Goal: Task Accomplishment & Management: Complete application form

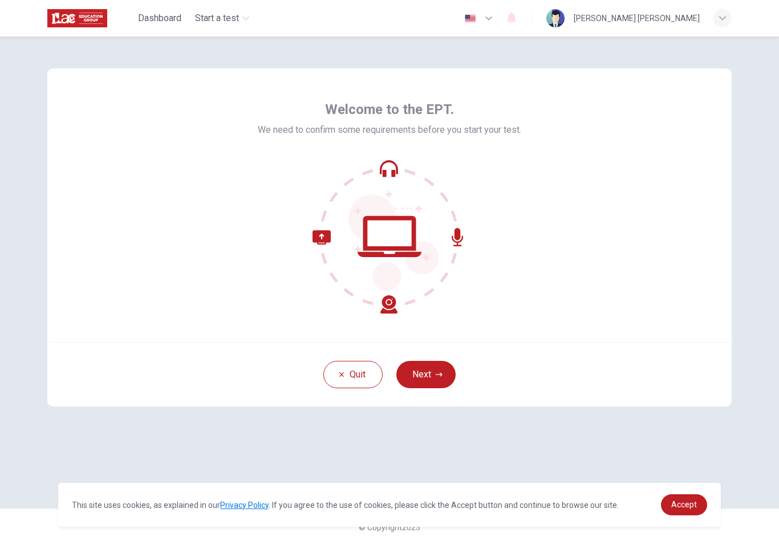
click at [424, 379] on button "Next" at bounding box center [425, 374] width 59 height 27
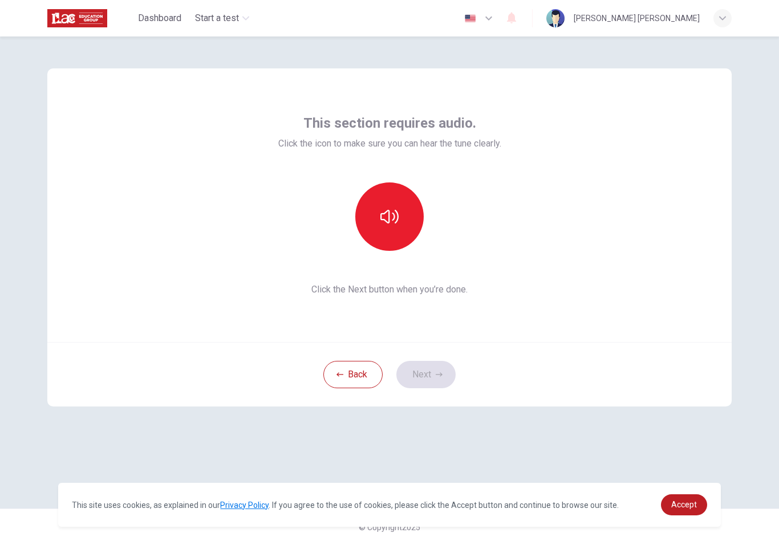
click at [391, 245] on button "button" at bounding box center [389, 216] width 68 height 68
click at [432, 378] on button "Next" at bounding box center [425, 374] width 59 height 27
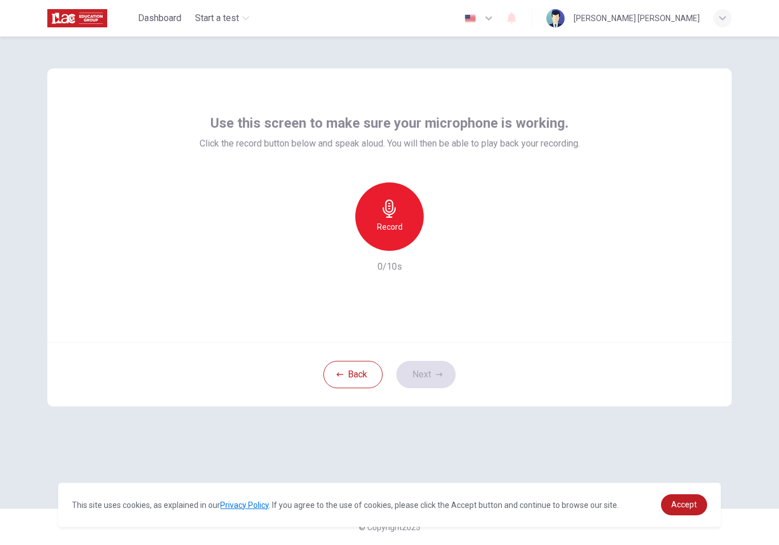
click at [398, 224] on h6 "Record" at bounding box center [390, 227] width 26 height 14
click at [399, 236] on div "Stop" at bounding box center [389, 216] width 68 height 68
click at [440, 352] on div "Back Next" at bounding box center [389, 374] width 684 height 64
click at [443, 365] on button "Next" at bounding box center [425, 374] width 59 height 27
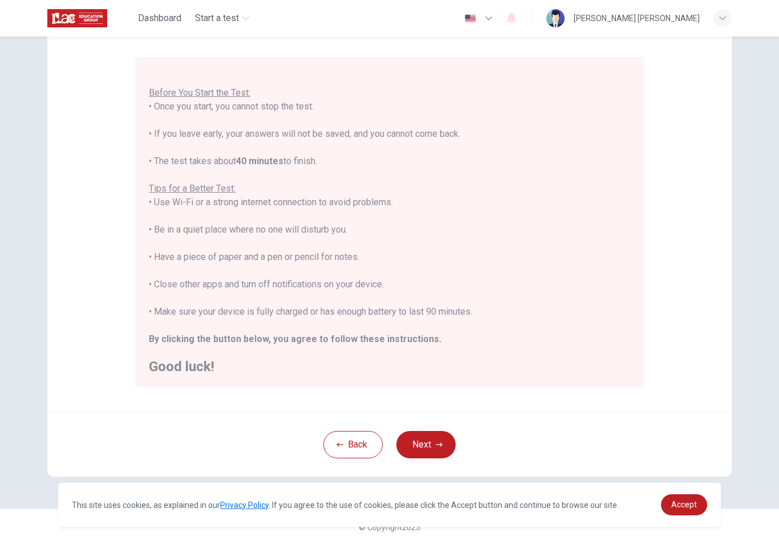
scroll to position [89, 0]
click at [409, 441] on button "Next" at bounding box center [425, 444] width 59 height 27
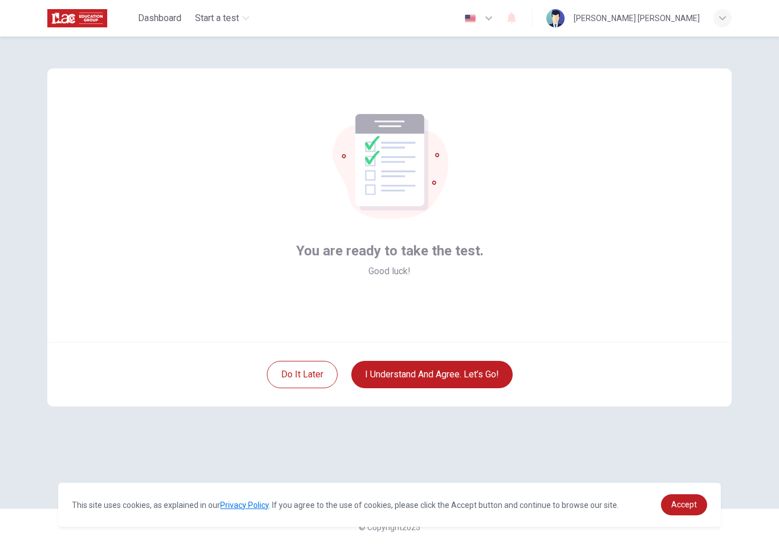
scroll to position [0, 0]
click at [469, 370] on button "I understand and agree. Let’s go!" at bounding box center [431, 374] width 161 height 27
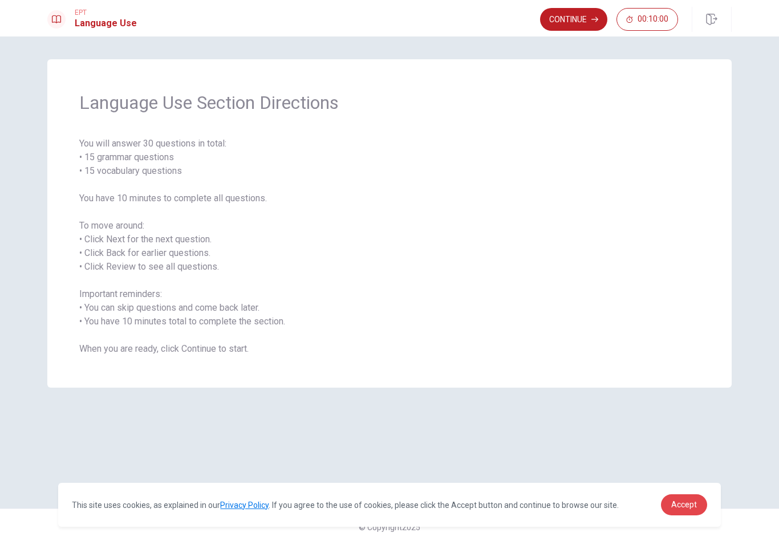
click at [681, 514] on link "Accept" at bounding box center [684, 504] width 46 height 21
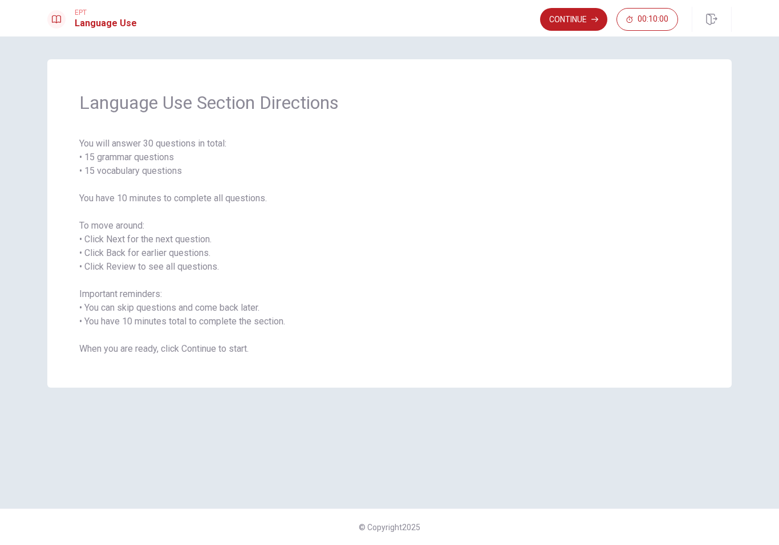
click at [566, 19] on button "Continue" at bounding box center [573, 19] width 67 height 23
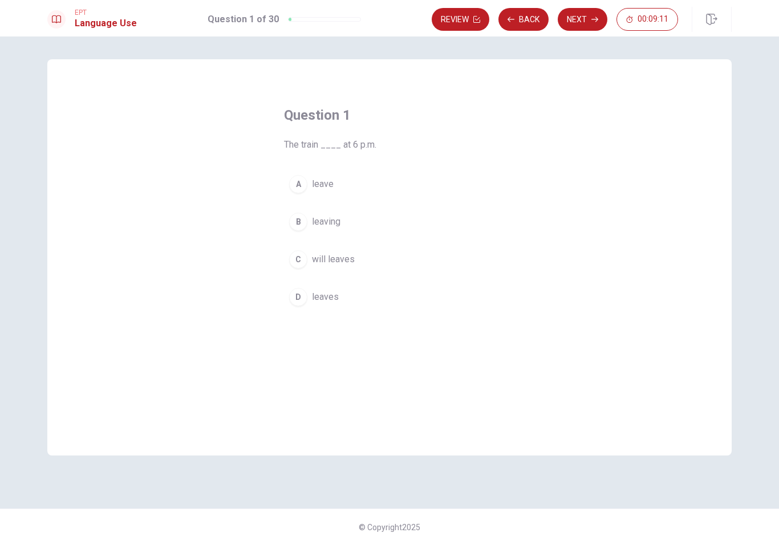
click at [303, 294] on div "D" at bounding box center [298, 297] width 18 height 18
click at [572, 17] on button "Next" at bounding box center [583, 19] width 50 height 23
click at [306, 193] on button "A reading" at bounding box center [389, 184] width 211 height 29
click at [577, 19] on button "Next" at bounding box center [583, 19] width 50 height 23
click at [295, 232] on button "B is" at bounding box center [389, 222] width 211 height 29
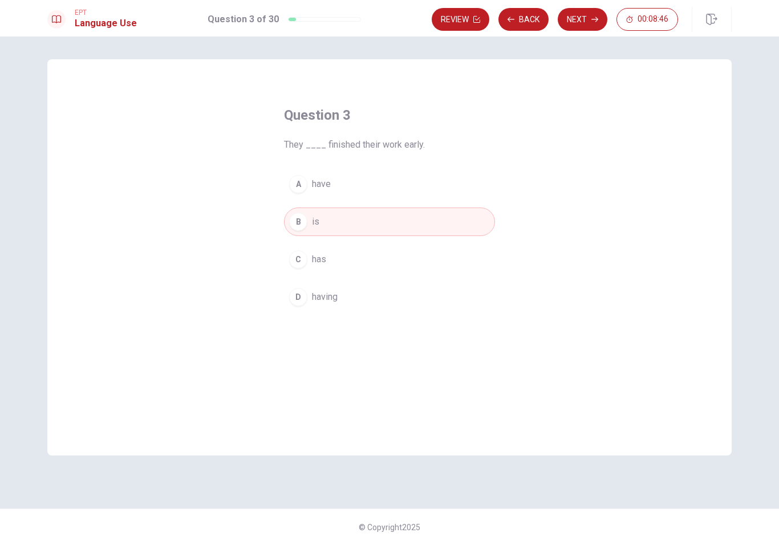
click at [568, 26] on button "Next" at bounding box center [583, 19] width 50 height 23
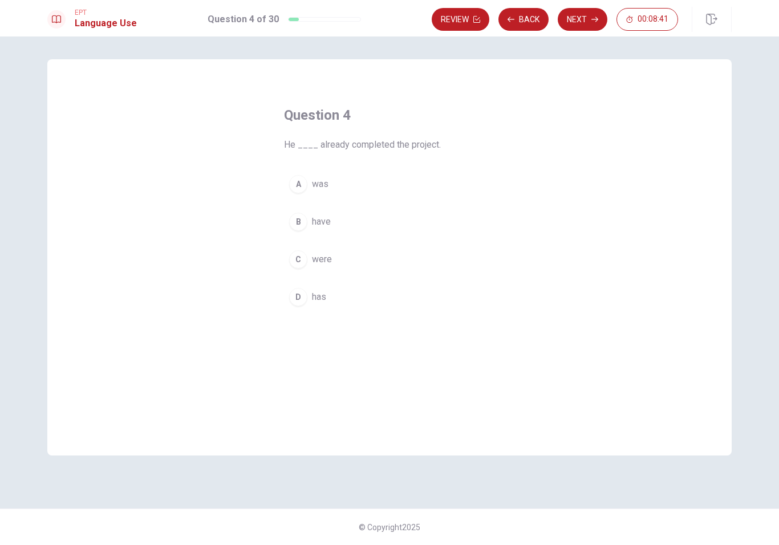
click at [295, 186] on div "A" at bounding box center [298, 184] width 18 height 18
click at [570, 24] on button "Next" at bounding box center [583, 19] width 50 height 23
click at [298, 178] on div "A" at bounding box center [298, 184] width 18 height 18
click at [583, 18] on button "Next" at bounding box center [583, 19] width 50 height 23
click at [302, 181] on div "A" at bounding box center [298, 184] width 18 height 18
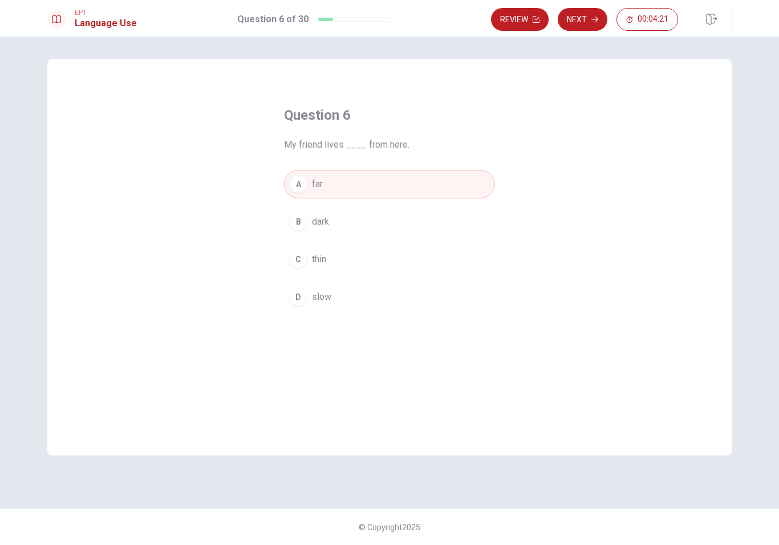
click at [574, 21] on button "Next" at bounding box center [583, 19] width 50 height 23
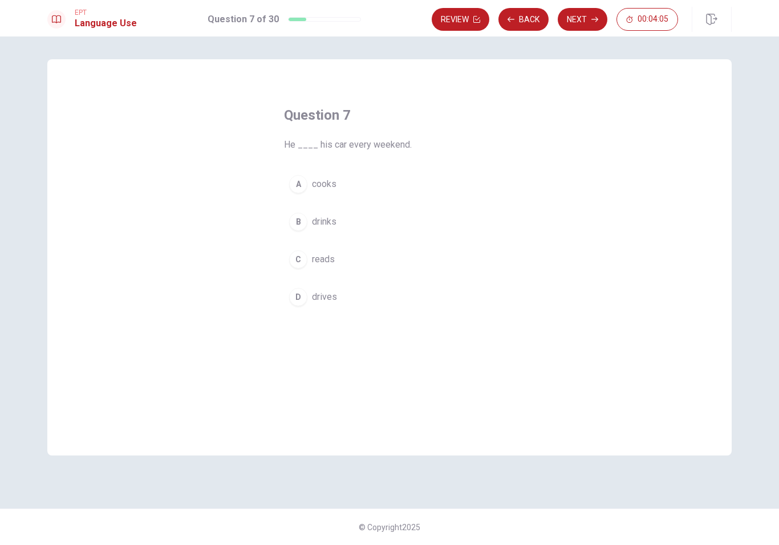
click at [301, 261] on div "C" at bounding box center [298, 259] width 18 height 18
click at [574, 29] on button "Next" at bounding box center [583, 19] width 50 height 23
click at [297, 261] on div "C" at bounding box center [298, 259] width 18 height 18
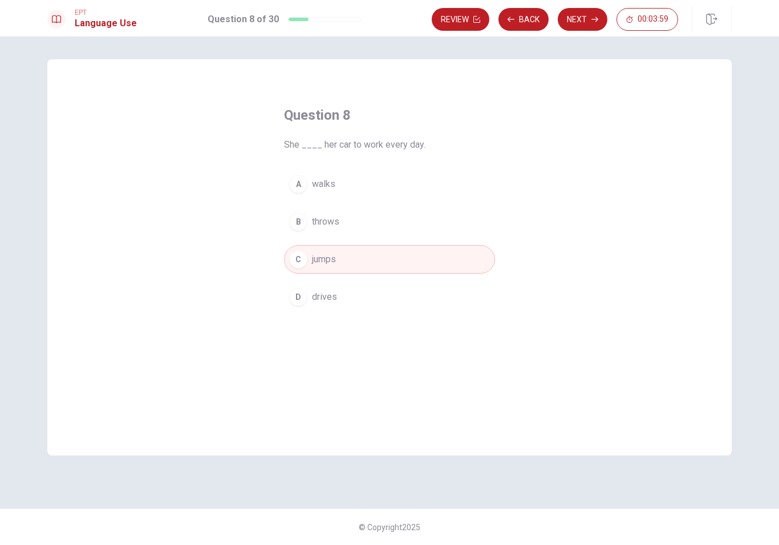
click at [581, 10] on button "Next" at bounding box center [583, 19] width 50 height 23
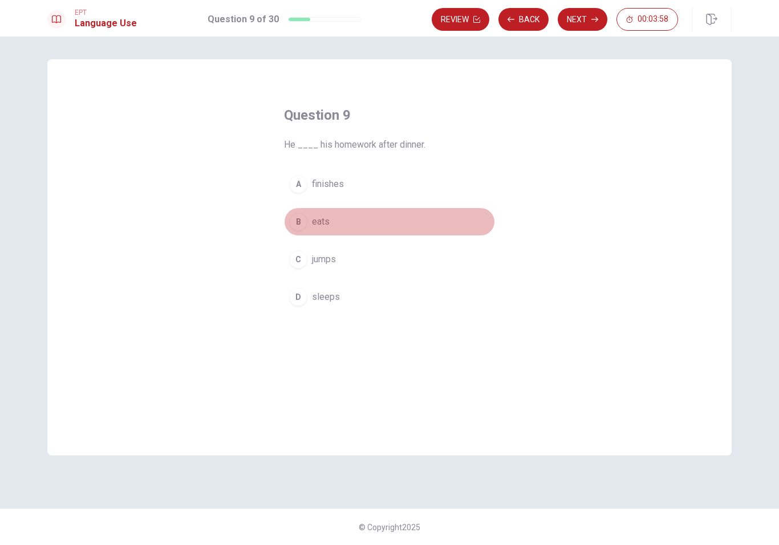
click at [297, 222] on div "B" at bounding box center [298, 222] width 18 height 18
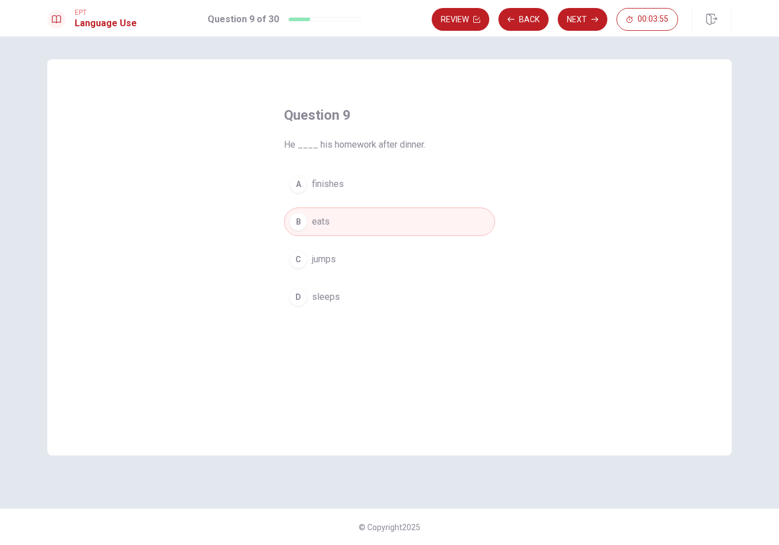
click at [298, 295] on div "D" at bounding box center [298, 297] width 18 height 18
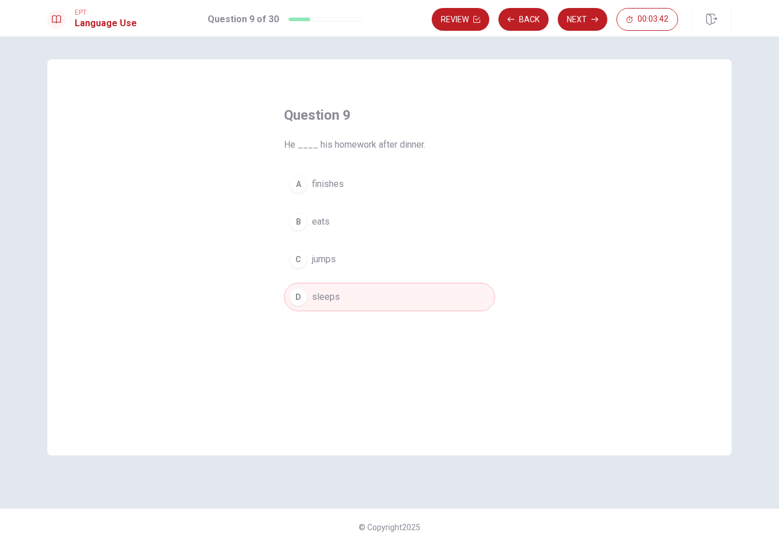
click at [297, 189] on div "A" at bounding box center [298, 184] width 18 height 18
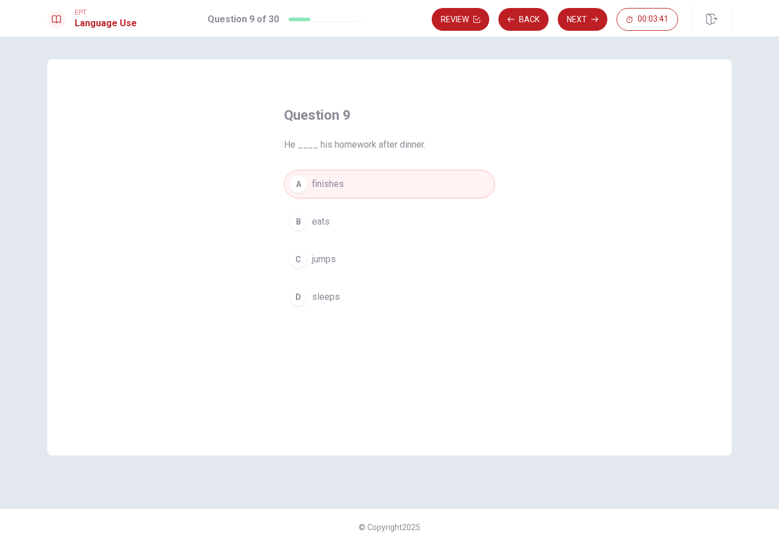
click at [568, 29] on button "Next" at bounding box center [583, 19] width 50 height 23
click at [299, 255] on div "C" at bounding box center [298, 259] width 18 height 18
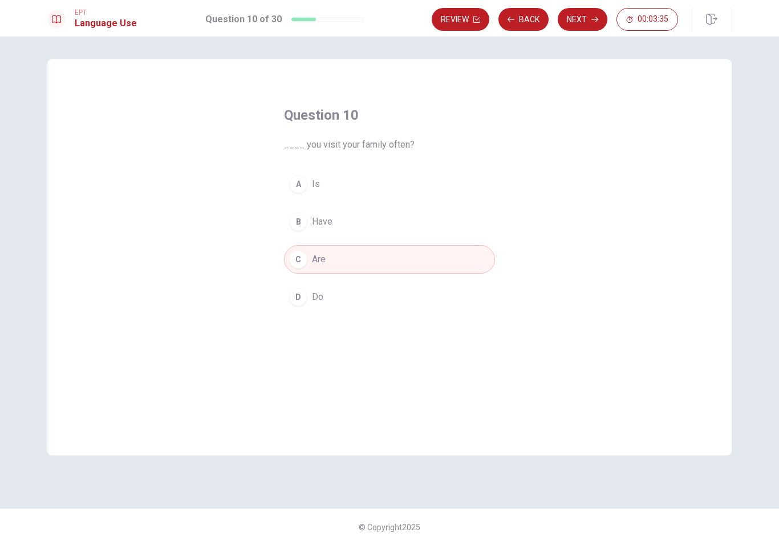
click at [573, 30] on button "Next" at bounding box center [583, 19] width 50 height 23
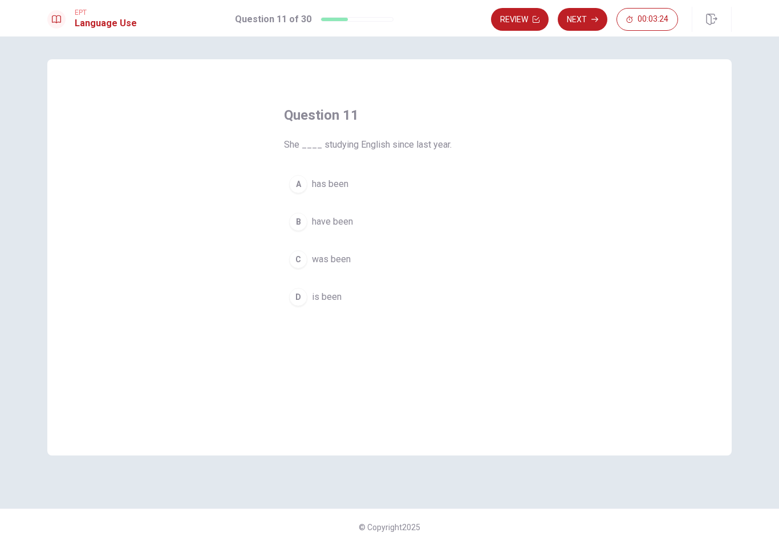
click at [334, 228] on span "have been" at bounding box center [332, 222] width 41 height 14
click at [585, 21] on button "Next" at bounding box center [583, 19] width 50 height 23
click at [297, 217] on div "B" at bounding box center [298, 222] width 18 height 18
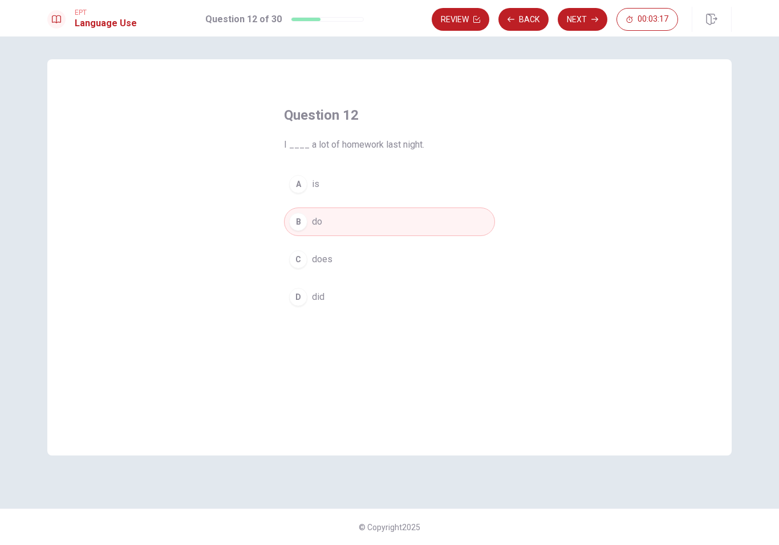
click at [596, 15] on button "Next" at bounding box center [583, 19] width 50 height 23
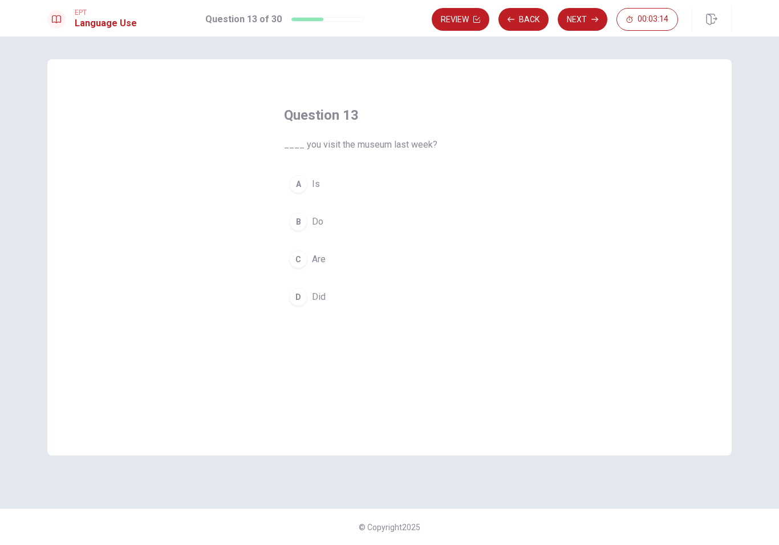
click at [300, 261] on div "C" at bounding box center [298, 259] width 18 height 18
click at [579, 24] on button "Next" at bounding box center [583, 19] width 50 height 23
click at [304, 224] on div "B" at bounding box center [298, 222] width 18 height 18
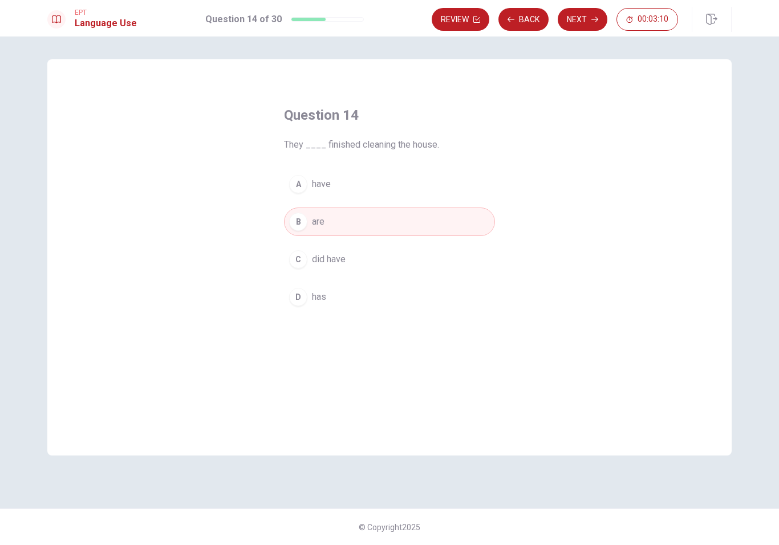
click at [590, 18] on button "Next" at bounding box center [583, 19] width 50 height 23
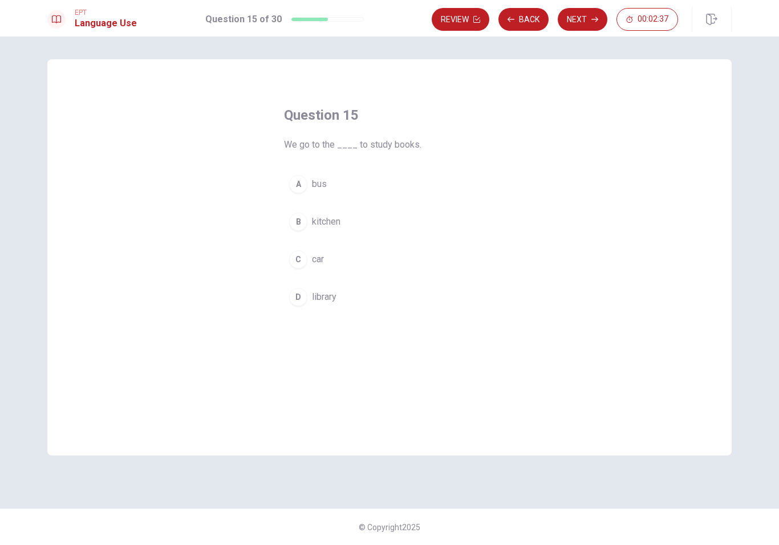
click at [295, 261] on div "C" at bounding box center [298, 259] width 18 height 18
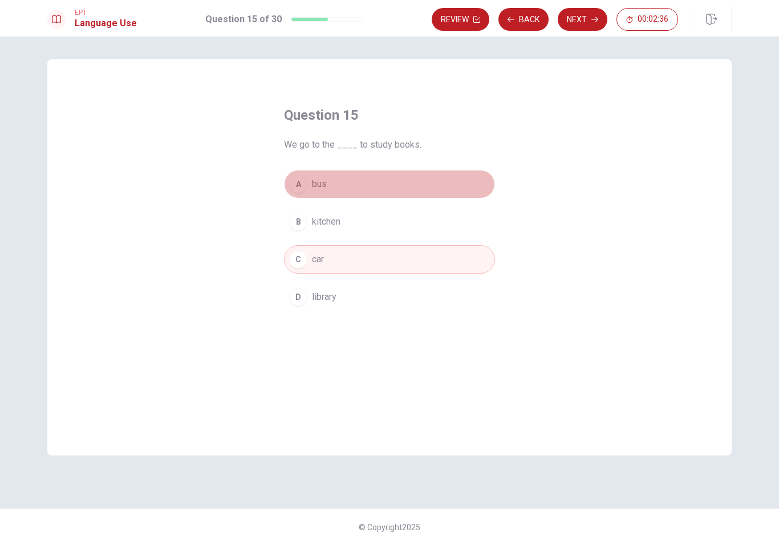
click at [308, 186] on button "A bus" at bounding box center [389, 184] width 211 height 29
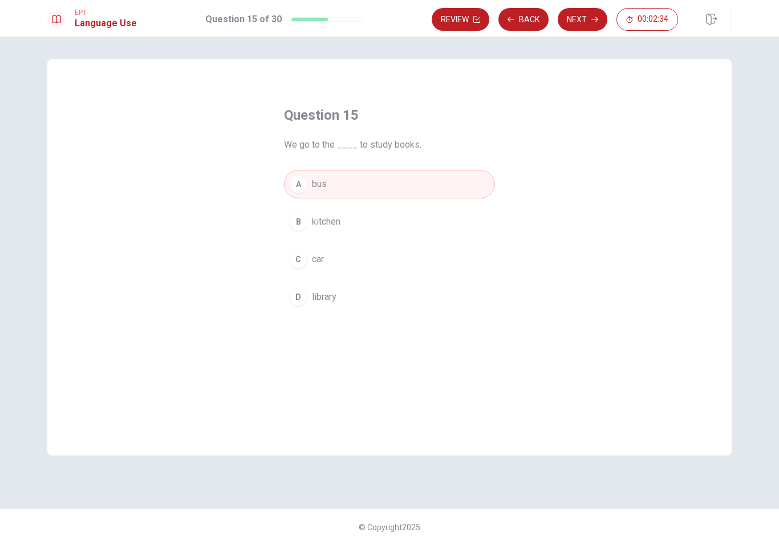
click at [588, 15] on button "Next" at bounding box center [583, 19] width 50 height 23
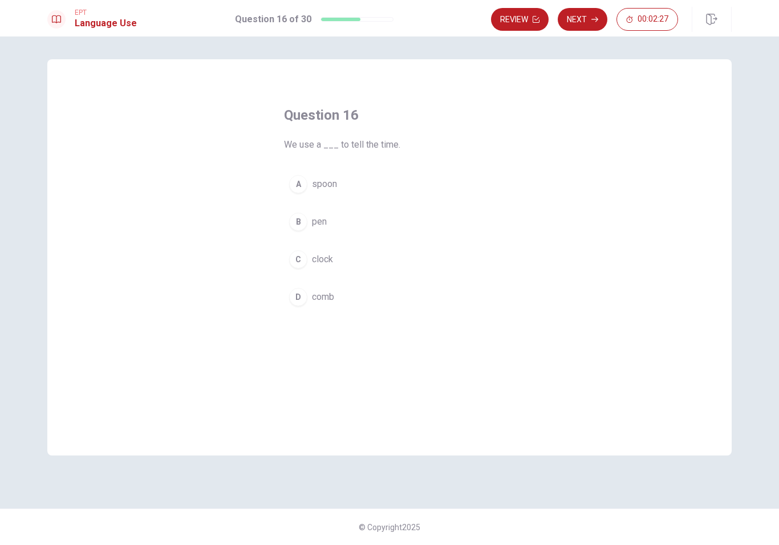
click at [304, 263] on div "C" at bounding box center [298, 259] width 18 height 18
click at [303, 192] on div "A" at bounding box center [298, 184] width 18 height 18
click at [298, 225] on div "B" at bounding box center [298, 222] width 18 height 18
click at [296, 267] on div "C" at bounding box center [298, 259] width 18 height 18
click at [582, 25] on button "Next" at bounding box center [583, 19] width 50 height 23
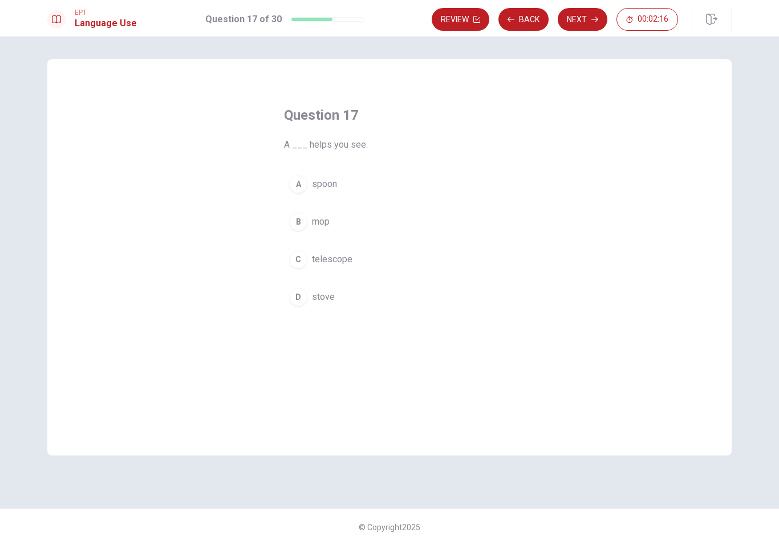
click at [295, 303] on div "D" at bounding box center [298, 297] width 18 height 18
click at [580, 42] on div "Question 17 A ___ helps you see. A spoon B mop C telescope D stove © Copyright …" at bounding box center [389, 290] width 779 height 509
click at [576, 29] on button "Next" at bounding box center [583, 19] width 50 height 23
click at [293, 263] on div "C" at bounding box center [298, 259] width 18 height 18
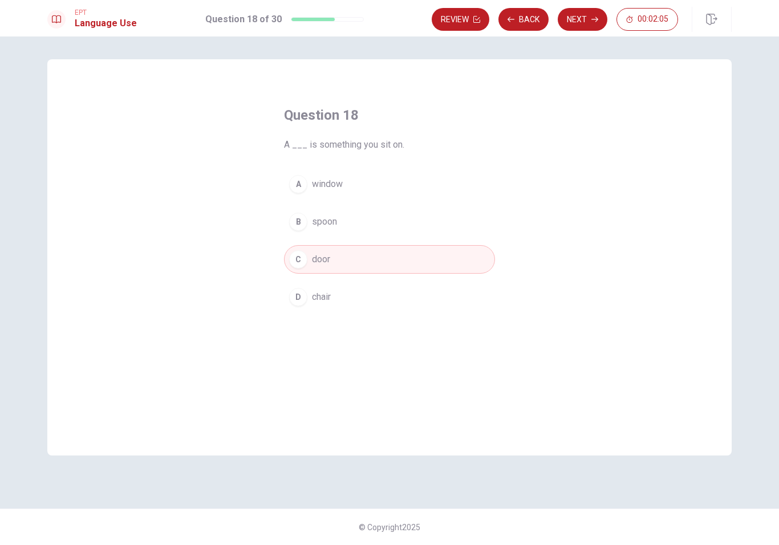
click at [294, 295] on div "D" at bounding box center [298, 297] width 18 height 18
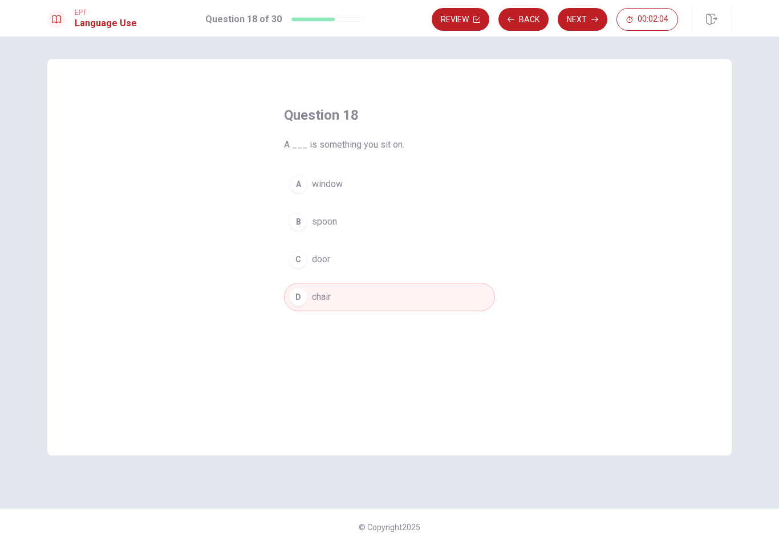
click at [591, 30] on button "Next" at bounding box center [583, 19] width 50 height 23
click at [300, 261] on div "C" at bounding box center [298, 259] width 18 height 18
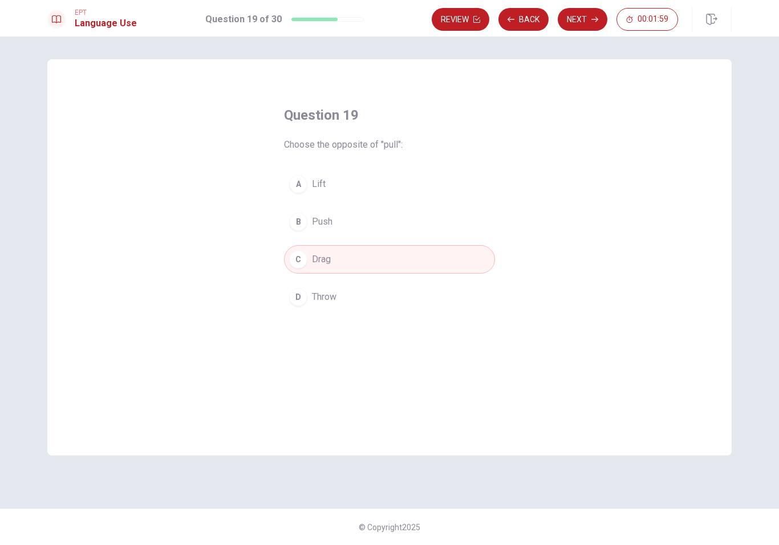
click at [294, 300] on div "D" at bounding box center [298, 297] width 18 height 18
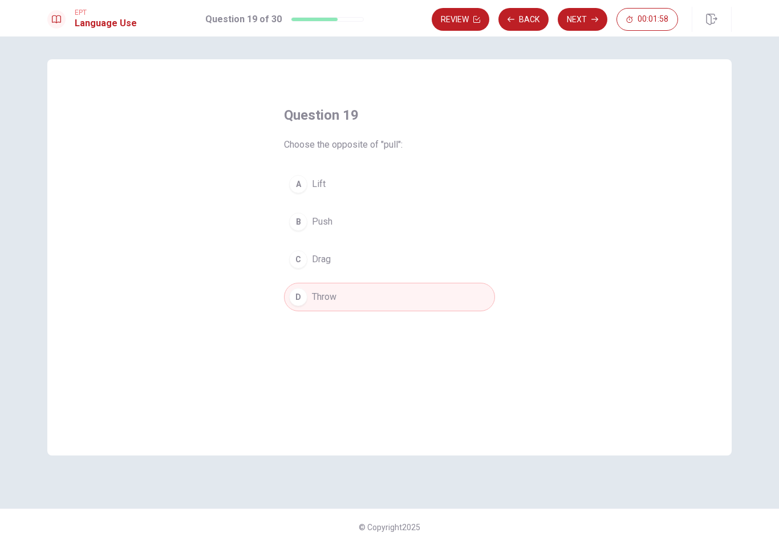
click at [300, 181] on div "A" at bounding box center [298, 184] width 18 height 18
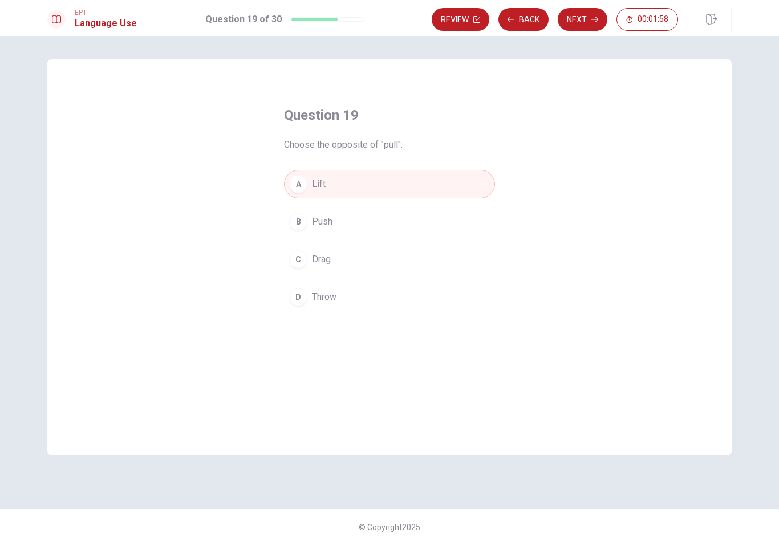
click at [593, 29] on button "Next" at bounding box center [583, 19] width 50 height 23
click at [306, 249] on button "C walk" at bounding box center [389, 259] width 211 height 29
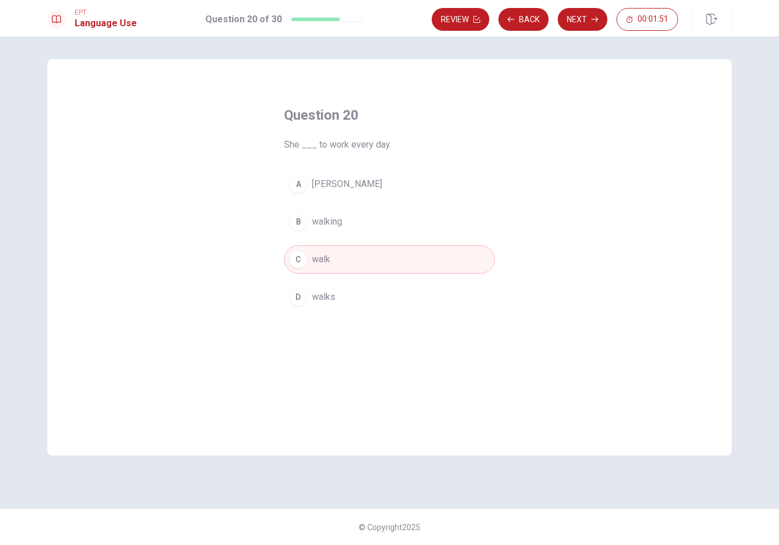
click at [299, 297] on div "D" at bounding box center [298, 297] width 18 height 18
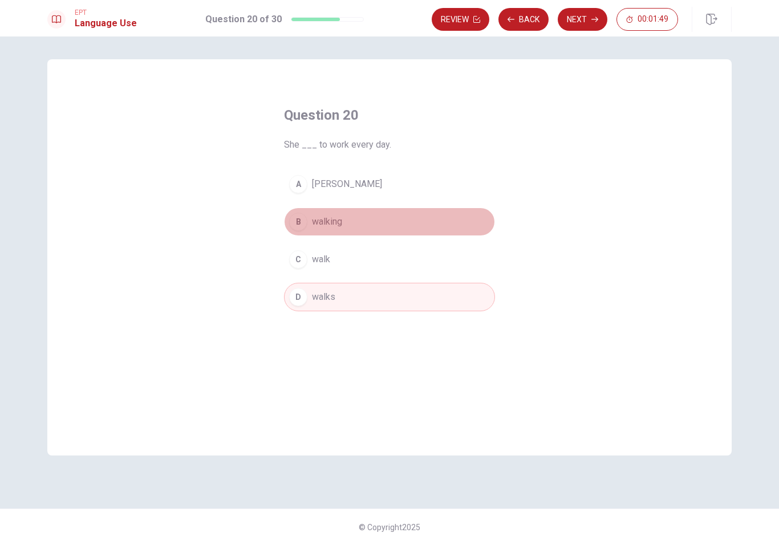
click at [293, 219] on div "B" at bounding box center [298, 222] width 18 height 18
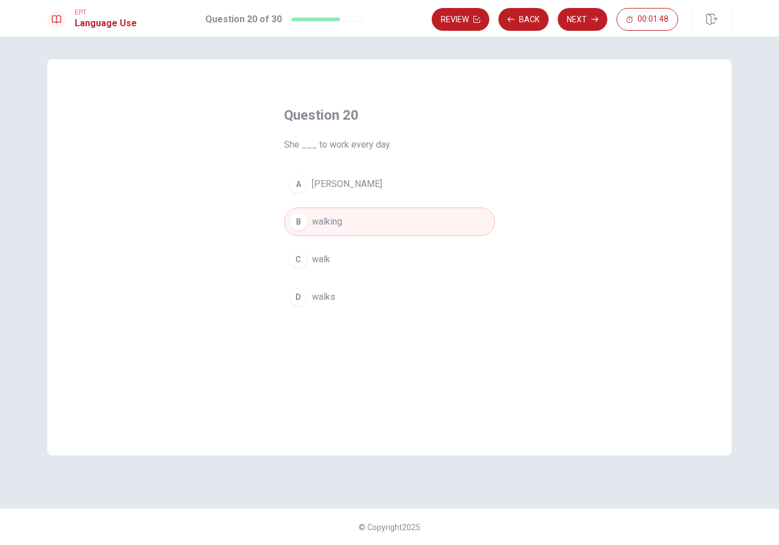
click at [296, 265] on div "C" at bounding box center [298, 259] width 18 height 18
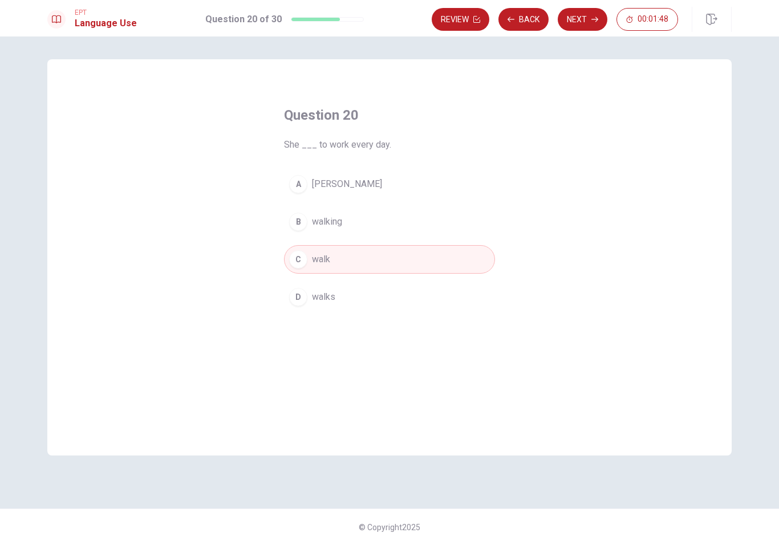
click at [599, 21] on button "Next" at bounding box center [583, 19] width 50 height 23
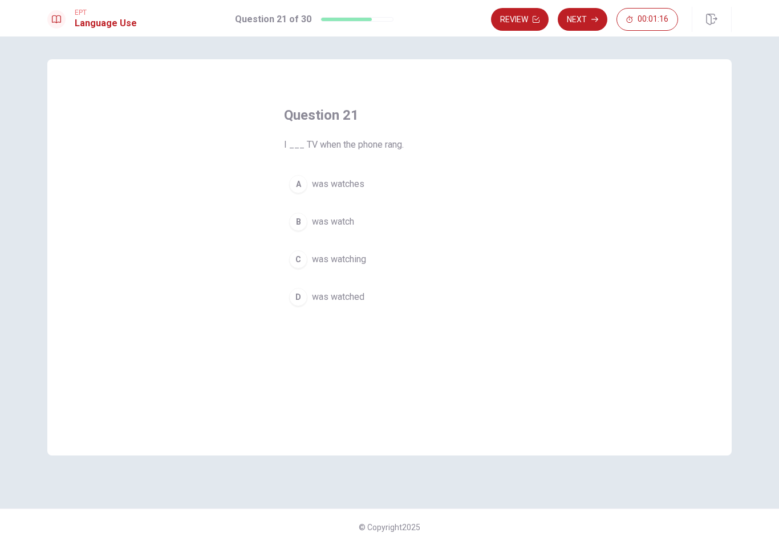
click at [295, 224] on div "B" at bounding box center [298, 222] width 18 height 18
click at [587, 13] on button "Next" at bounding box center [583, 19] width 50 height 23
click at [294, 301] on div "D" at bounding box center [298, 297] width 18 height 18
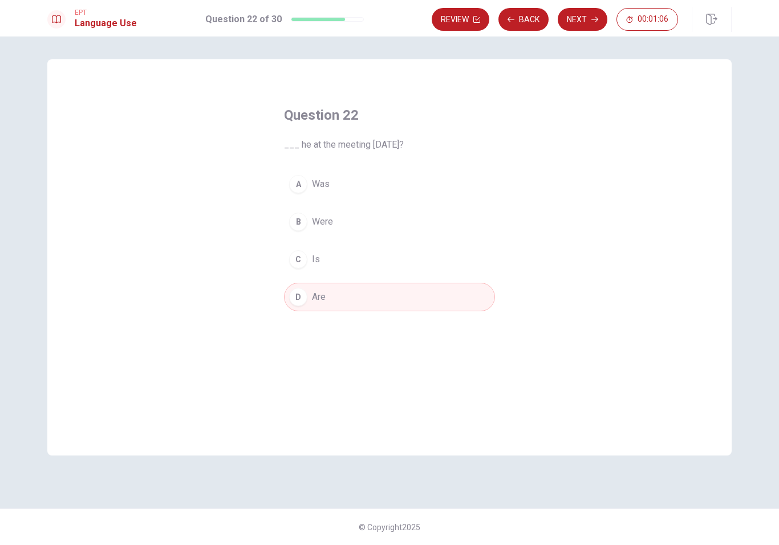
click at [297, 221] on div "B" at bounding box center [298, 222] width 18 height 18
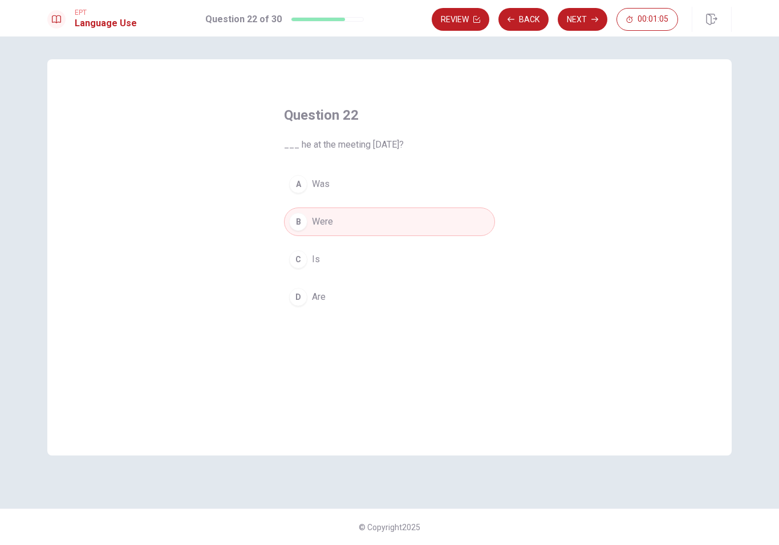
click at [588, 21] on button "Next" at bounding box center [583, 19] width 50 height 23
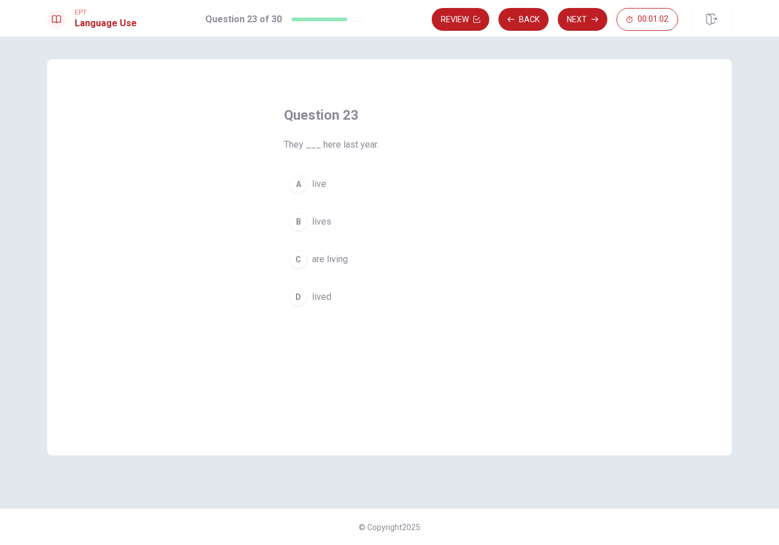
click at [291, 266] on button "C are living" at bounding box center [389, 259] width 211 height 29
click at [587, 21] on button "Next" at bounding box center [583, 19] width 50 height 23
click at [297, 187] on div "A" at bounding box center [298, 184] width 18 height 18
click at [595, 23] on button "Next" at bounding box center [583, 19] width 50 height 23
click at [300, 225] on div "B" at bounding box center [298, 222] width 18 height 18
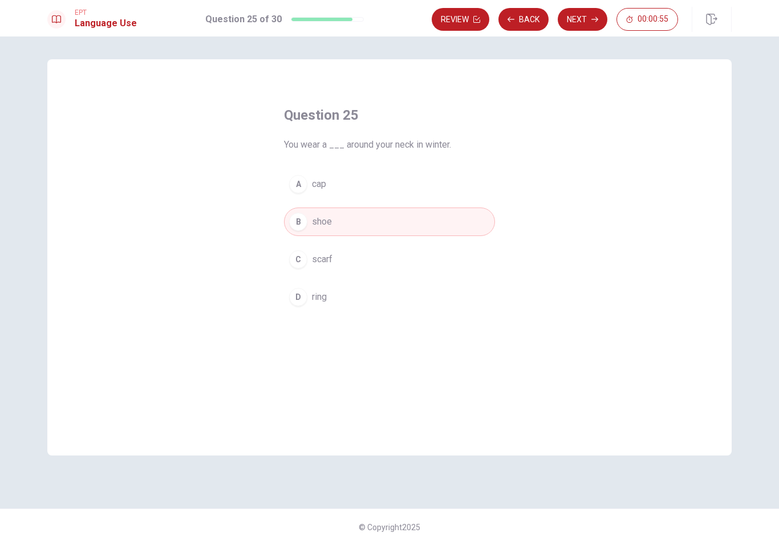
click at [591, 18] on icon "button" at bounding box center [594, 19] width 7 height 7
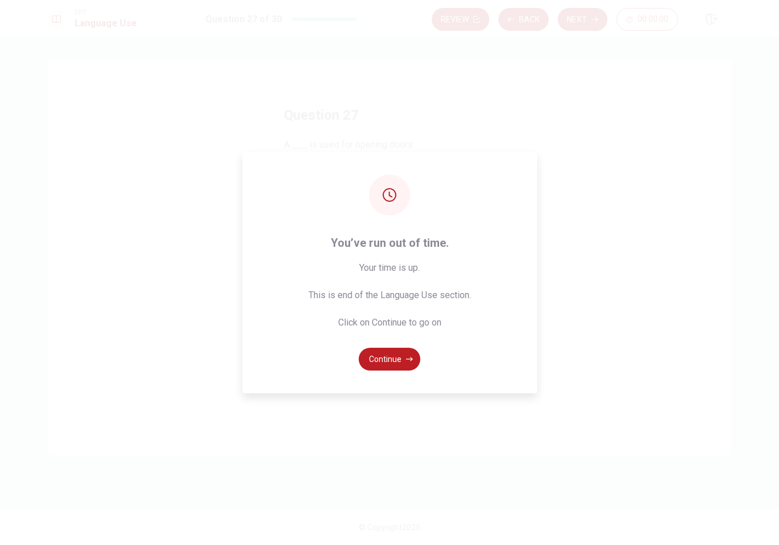
click at [395, 360] on button "Continue" at bounding box center [390, 359] width 62 height 23
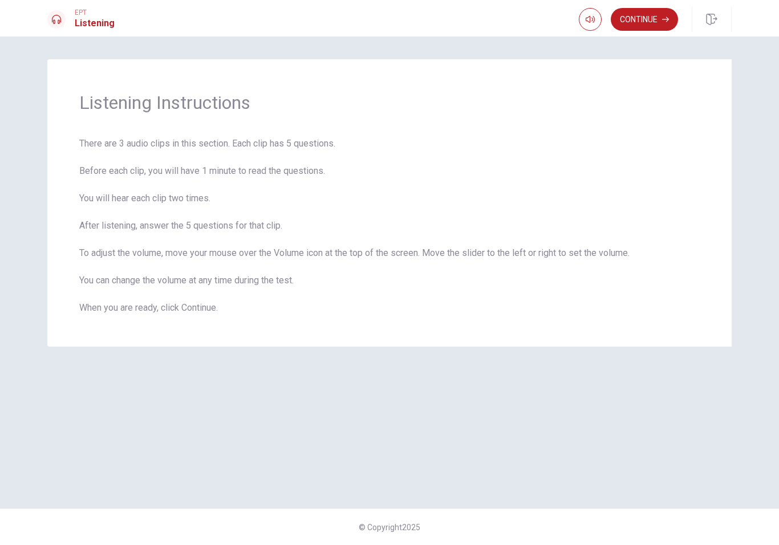
click at [636, 27] on button "Continue" at bounding box center [644, 19] width 67 height 23
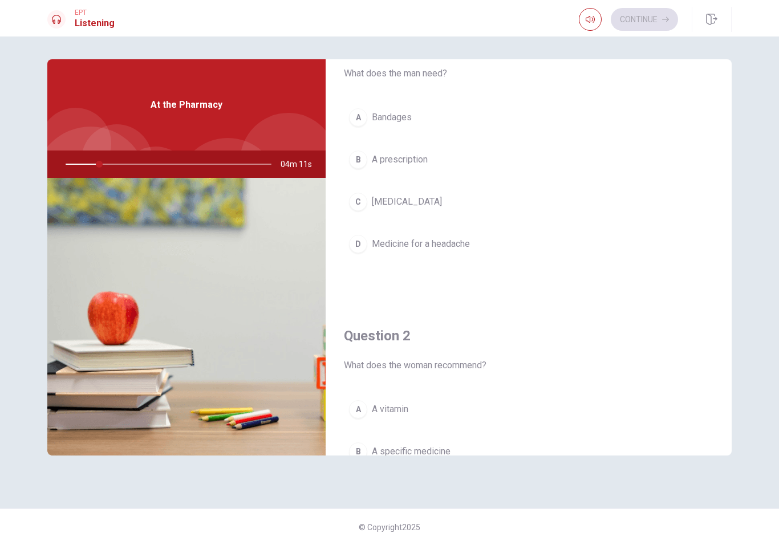
scroll to position [44, 0]
click at [408, 163] on span "A prescription" at bounding box center [400, 163] width 56 height 14
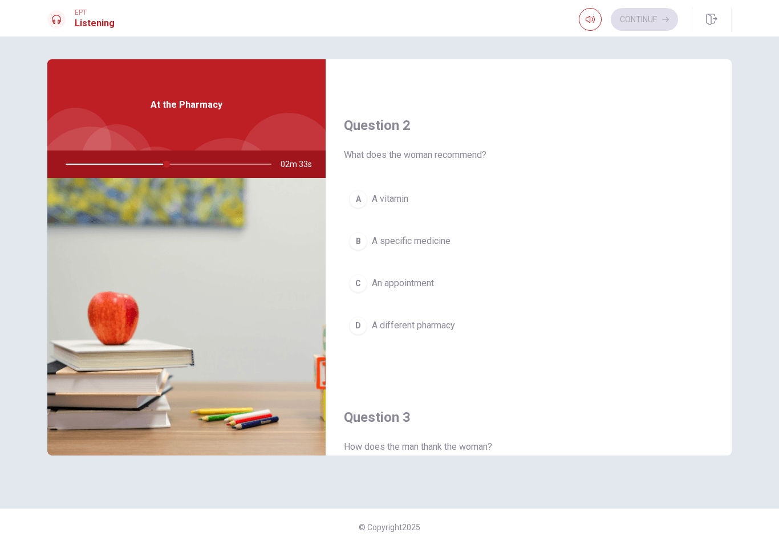
scroll to position [258, 0]
click at [416, 230] on button "B A specific medicine" at bounding box center [528, 240] width 369 height 29
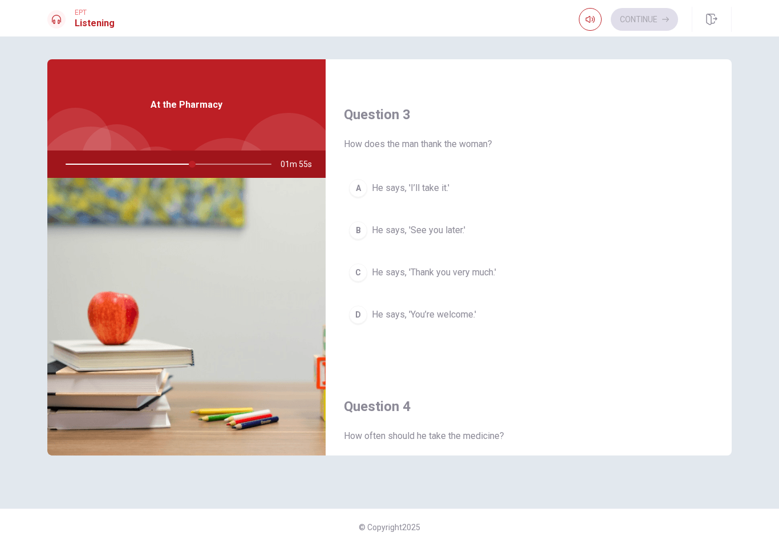
scroll to position [563, 0]
click at [472, 233] on button "B He says, 'See you later.'" at bounding box center [528, 228] width 369 height 29
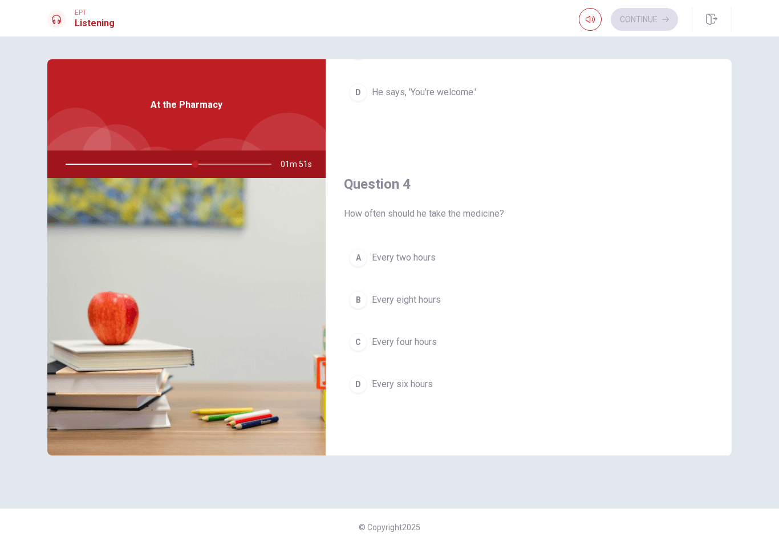
scroll to position [786, 0]
click at [414, 384] on span "Every six hours" at bounding box center [402, 382] width 61 height 14
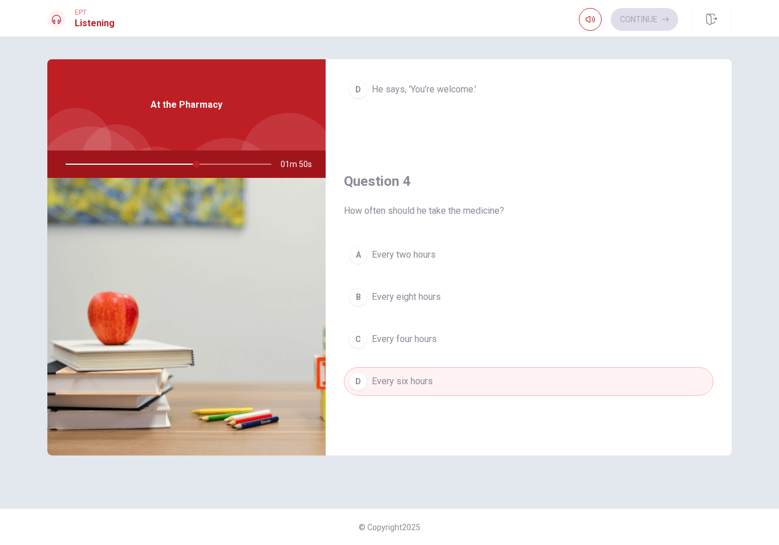
click at [436, 342] on span "Every four hours" at bounding box center [404, 339] width 65 height 14
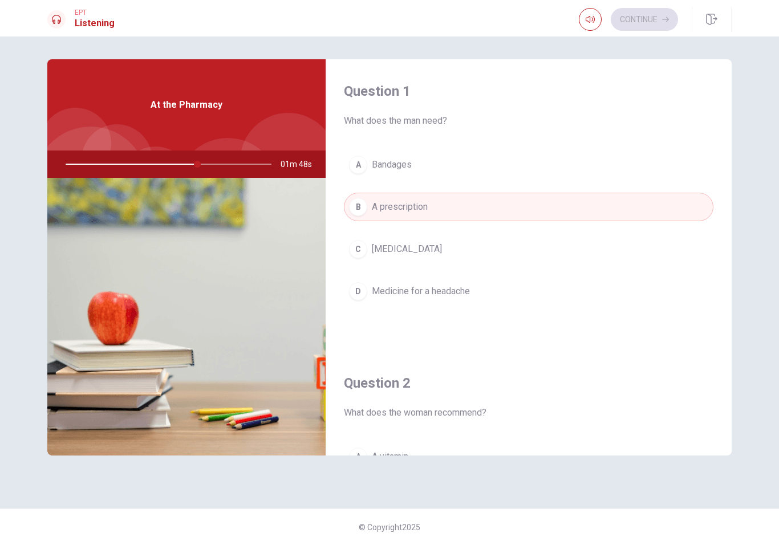
scroll to position [0, 0]
click at [585, 14] on button "button" at bounding box center [590, 19] width 23 height 23
click at [584, 27] on button "button" at bounding box center [590, 19] width 23 height 23
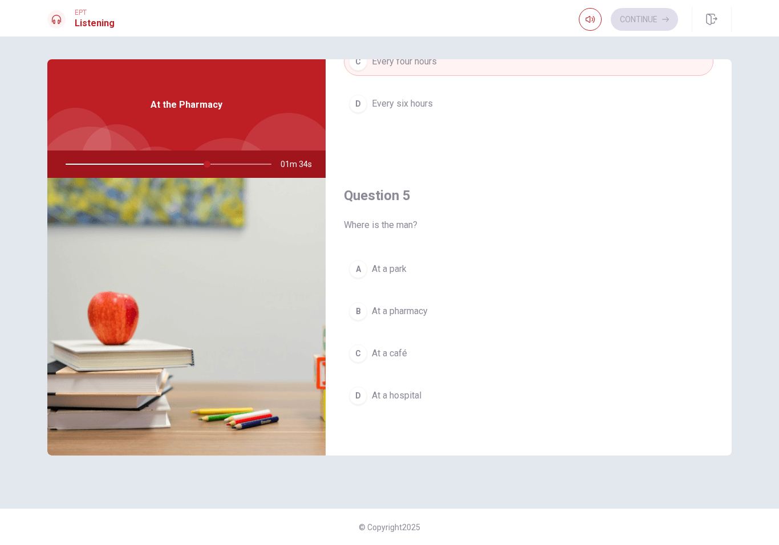
scroll to position [1063, 0]
click at [409, 392] on span "At a hospital" at bounding box center [397, 396] width 50 height 14
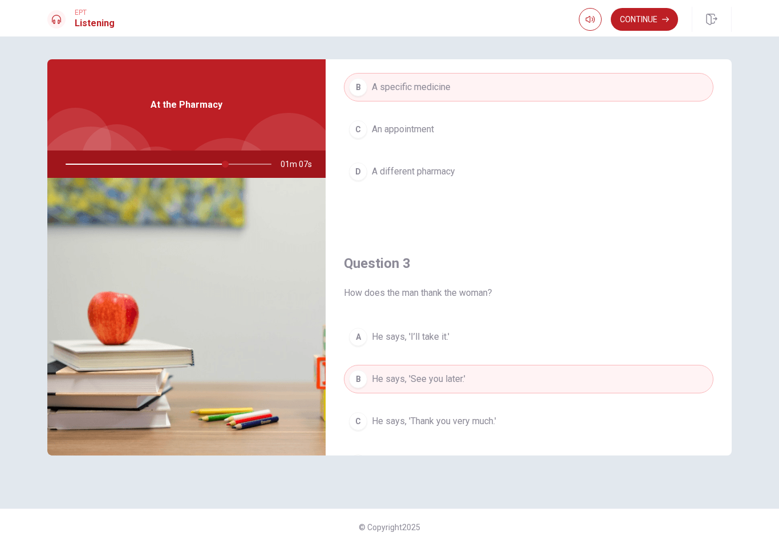
scroll to position [401, 0]
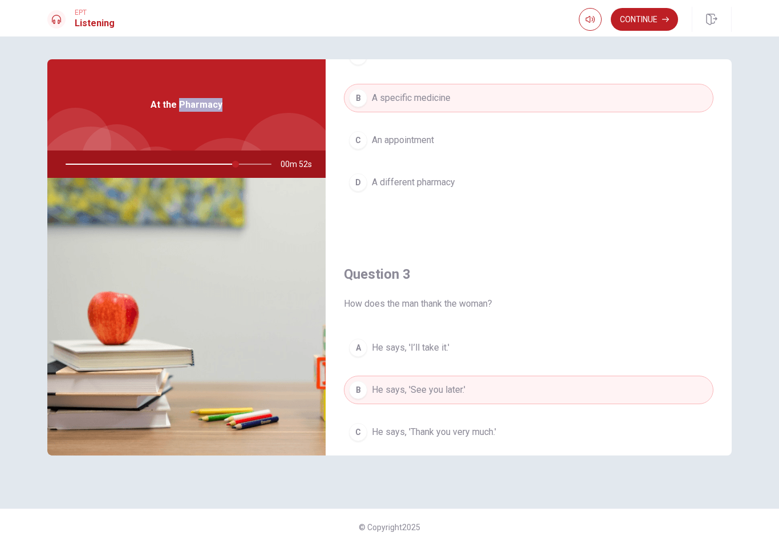
click at [222, 303] on img at bounding box center [186, 317] width 278 height 278
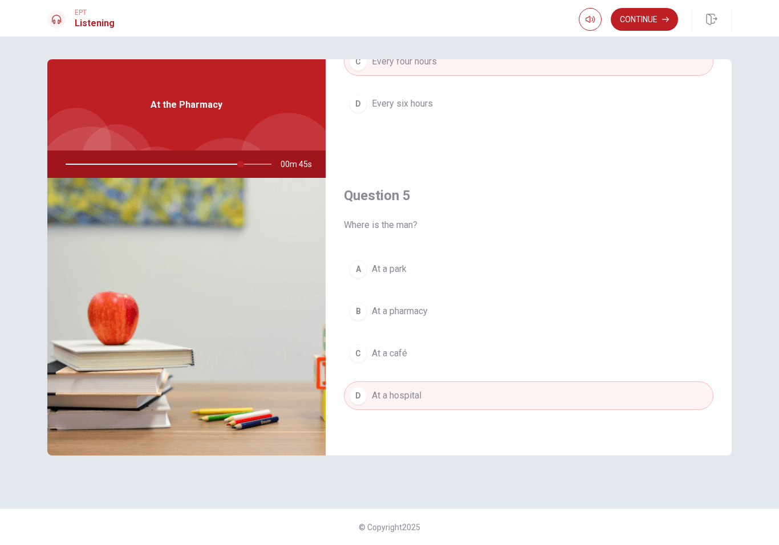
scroll to position [1063, 0]
type input "0"
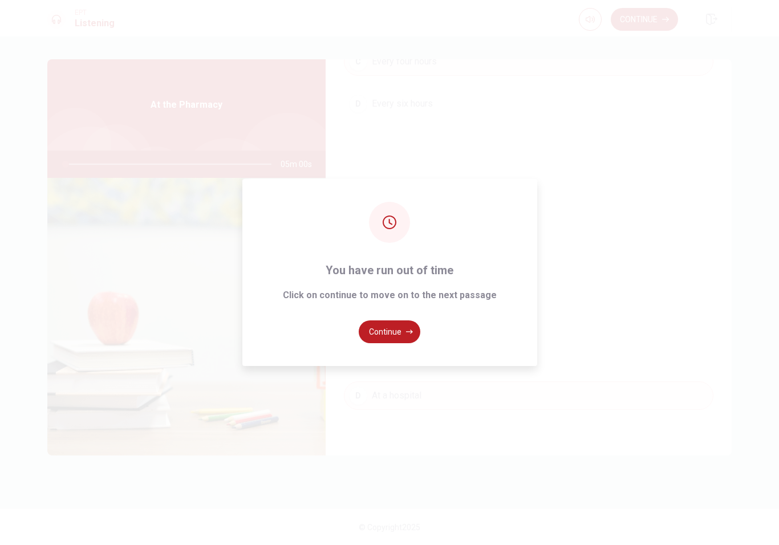
click at [379, 337] on button "Continue" at bounding box center [390, 331] width 62 height 23
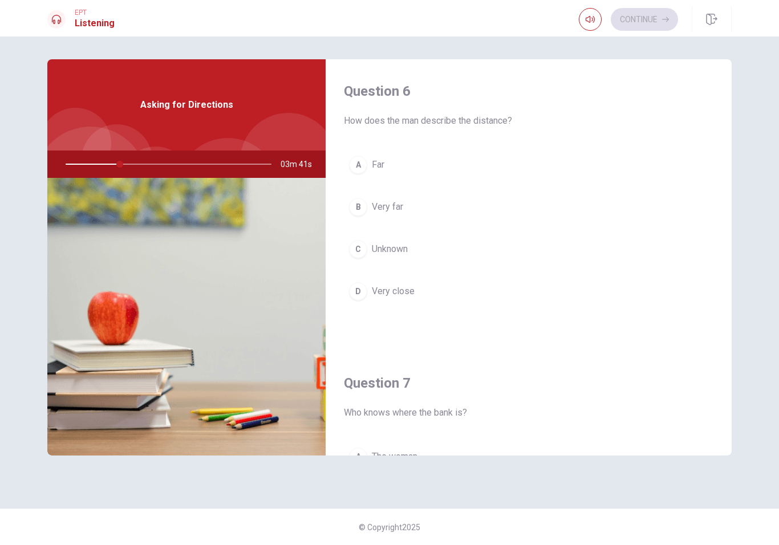
scroll to position [0, 0]
click at [378, 289] on span "Very close" at bounding box center [393, 292] width 43 height 14
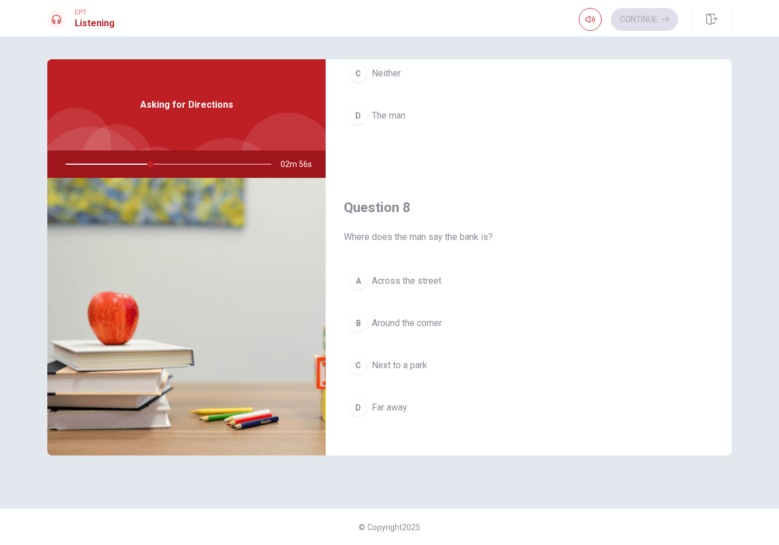
scroll to position [468, 0]
click at [415, 318] on span "Around the corner" at bounding box center [407, 323] width 70 height 14
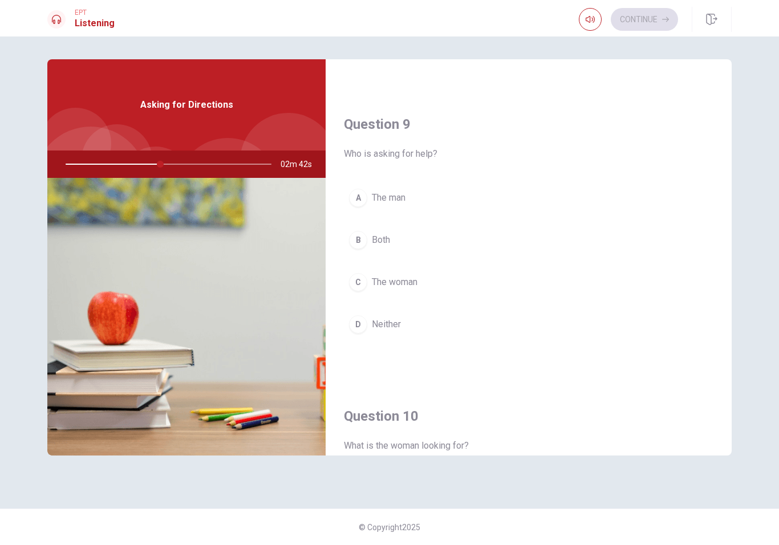
scroll to position [842, 0]
click at [405, 200] on span "The man" at bounding box center [389, 199] width 34 height 14
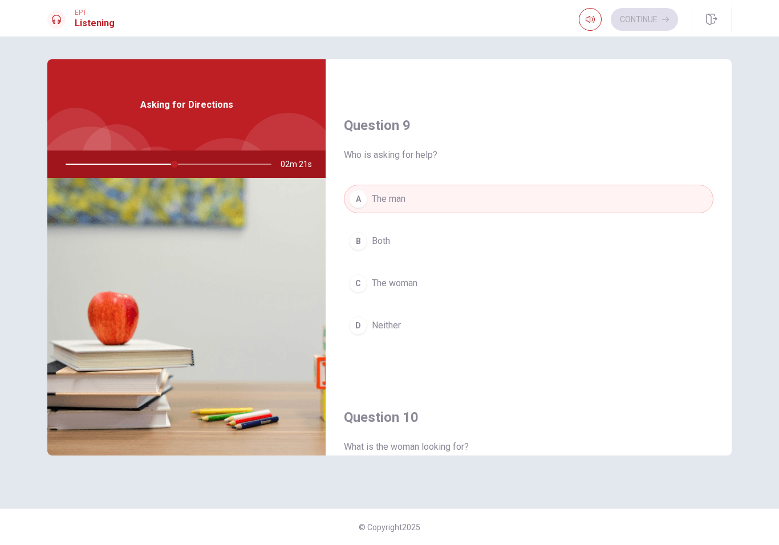
click at [406, 279] on span "The woman" at bounding box center [395, 284] width 46 height 14
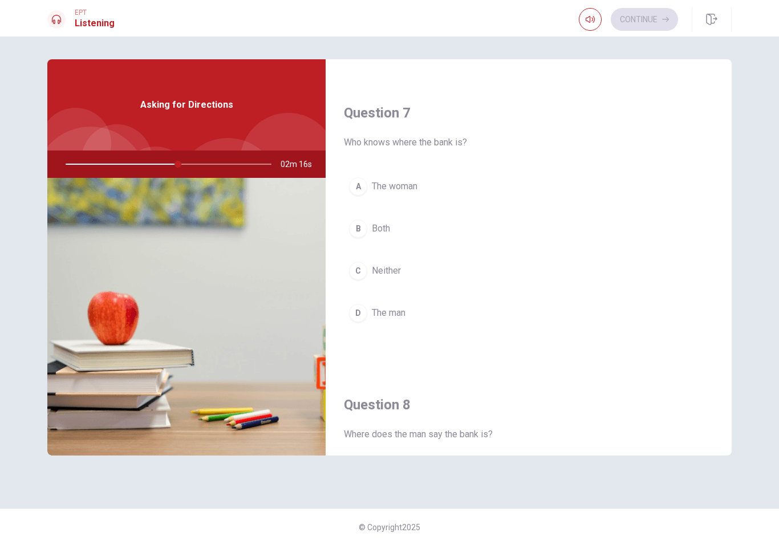
scroll to position [269, 0]
click at [364, 314] on div "D" at bounding box center [358, 315] width 18 height 18
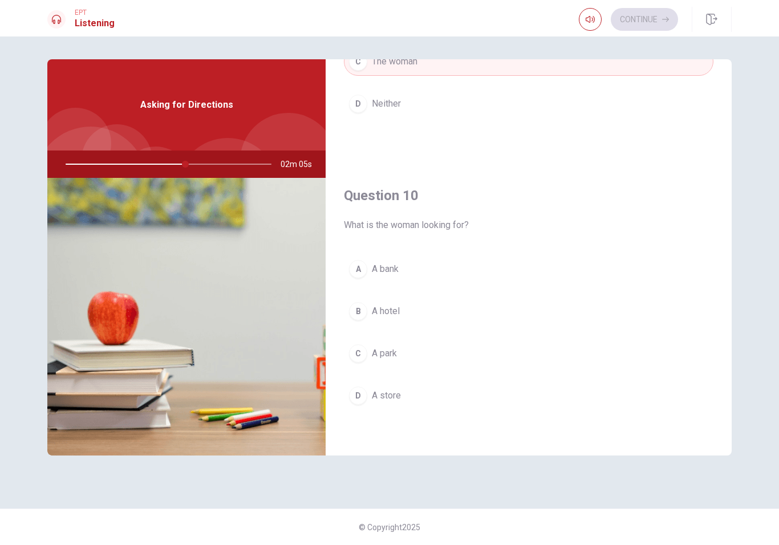
scroll to position [1063, 0]
click at [369, 263] on button "A A bank" at bounding box center [528, 269] width 369 height 29
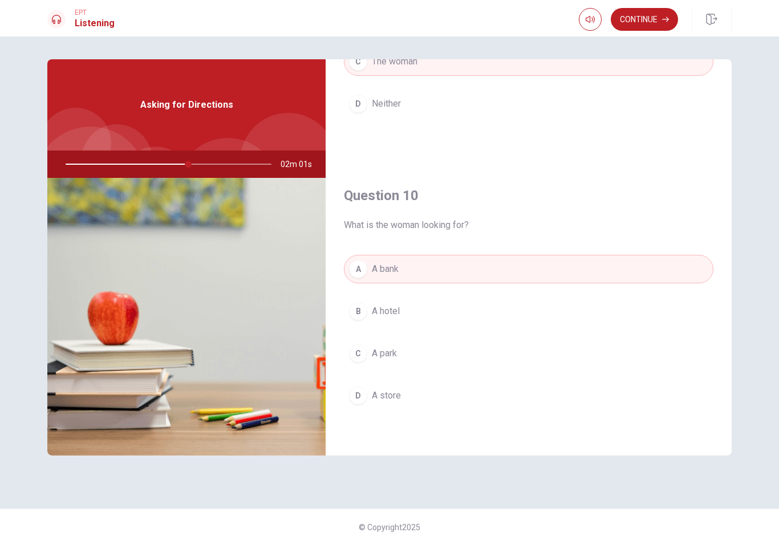
click at [646, 21] on button "Continue" at bounding box center [644, 19] width 67 height 23
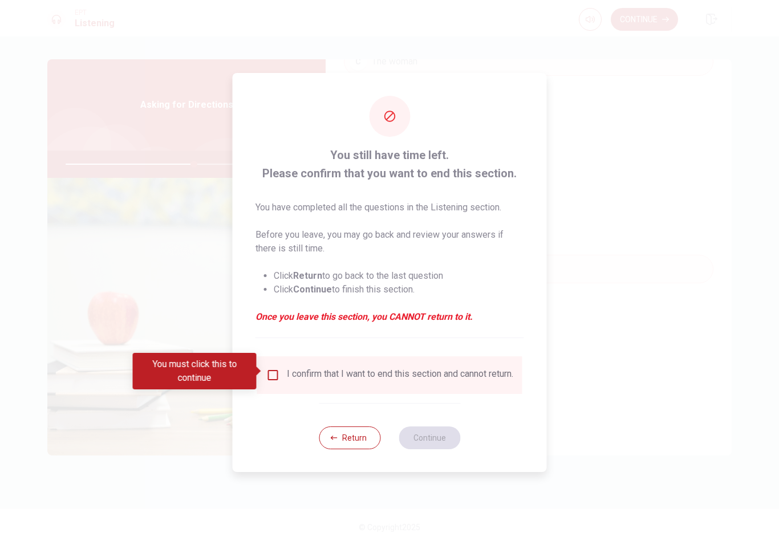
click at [273, 357] on div "I confirm that I want to end this section and cannot return." at bounding box center [389, 375] width 265 height 38
click at [275, 377] on input "You must click this to continue" at bounding box center [273, 375] width 14 height 14
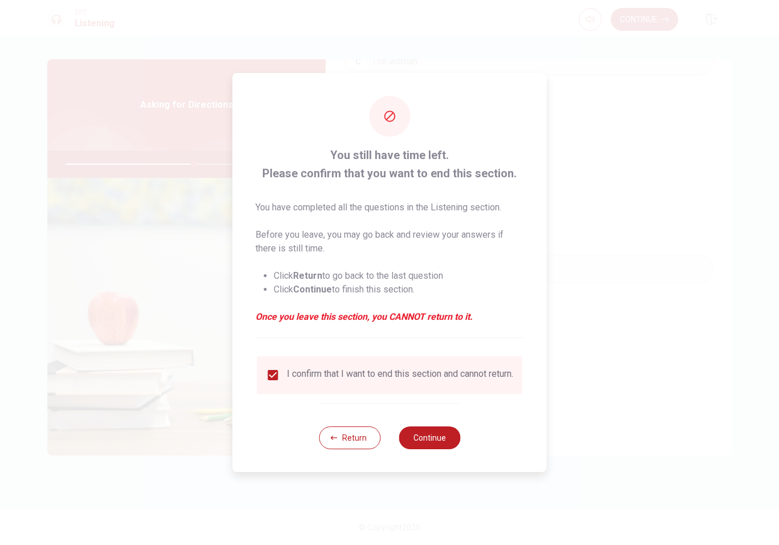
click at [441, 445] on button "Continue" at bounding box center [430, 438] width 62 height 23
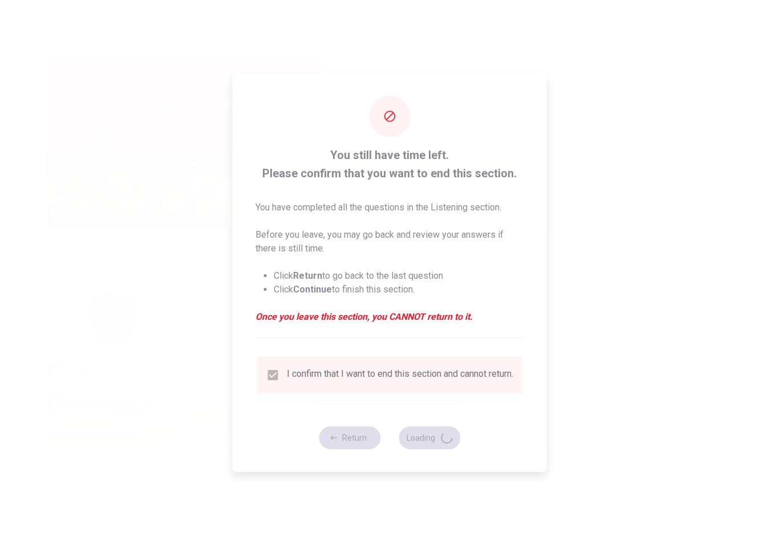
type input "64"
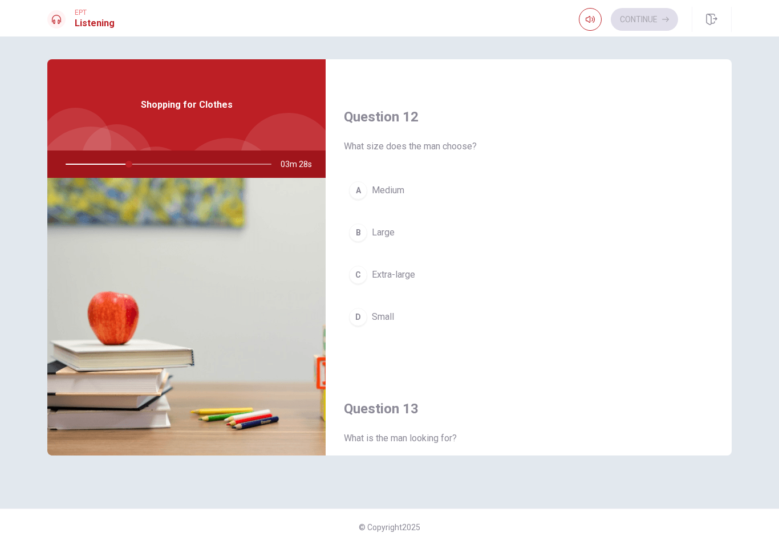
scroll to position [270, 0]
click at [385, 228] on span "Large" at bounding box center [383, 229] width 23 height 14
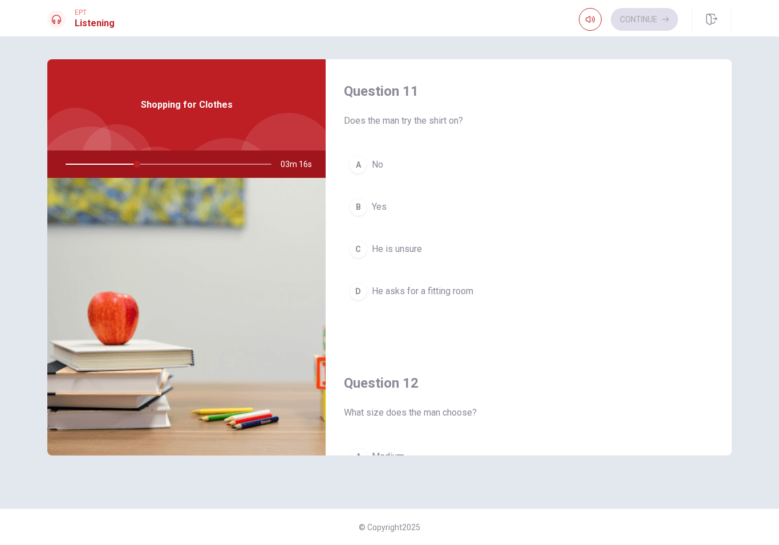
scroll to position [0, 0]
click at [371, 253] on button "C He is unsure" at bounding box center [528, 249] width 369 height 29
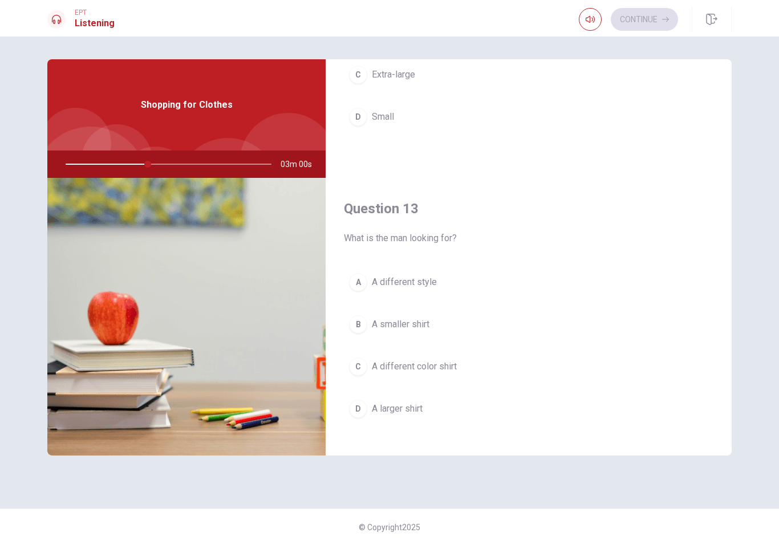
scroll to position [467, 0]
click at [354, 321] on div "B" at bounding box center [358, 324] width 18 height 18
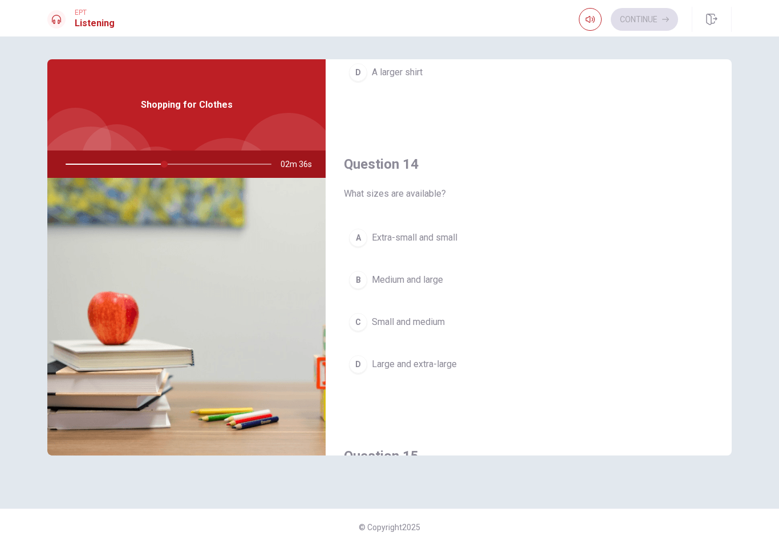
scroll to position [801, 0]
click at [379, 372] on span "Large and extra-large" at bounding box center [414, 366] width 85 height 14
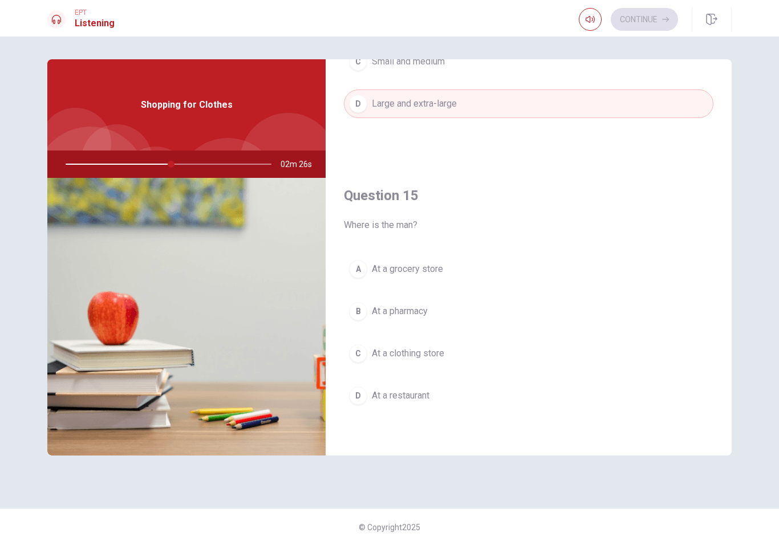
scroll to position [1063, 0]
click at [376, 349] on span "At a clothing store" at bounding box center [408, 354] width 72 height 14
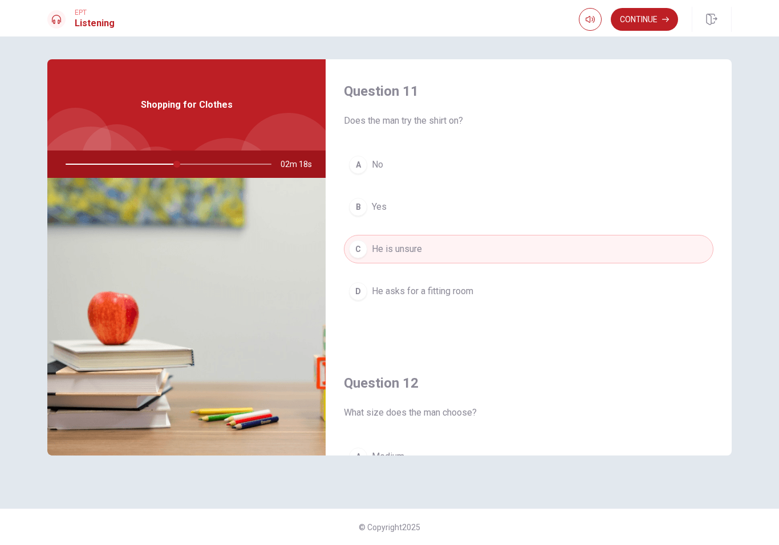
scroll to position [0, 0]
click at [621, 29] on button "Continue" at bounding box center [644, 19] width 67 height 23
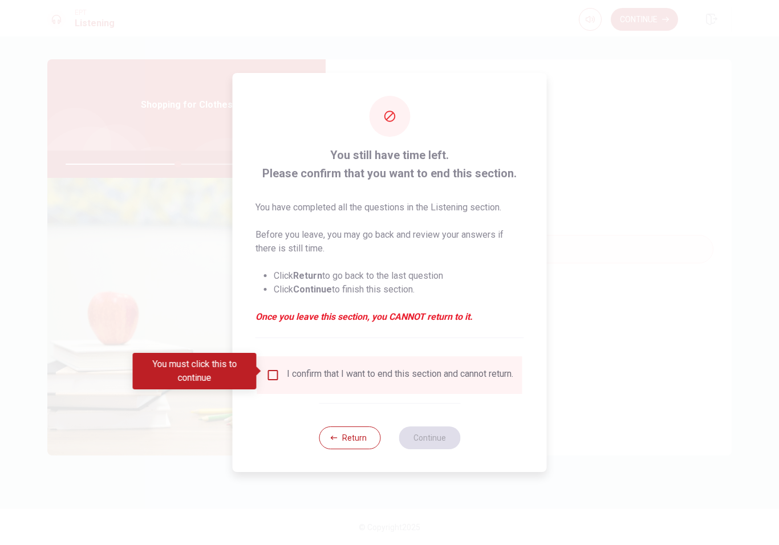
click at [410, 382] on div "I confirm that I want to end this section and cannot return." at bounding box center [400, 375] width 226 height 14
click at [271, 375] on input "You must click this to continue" at bounding box center [273, 375] width 14 height 14
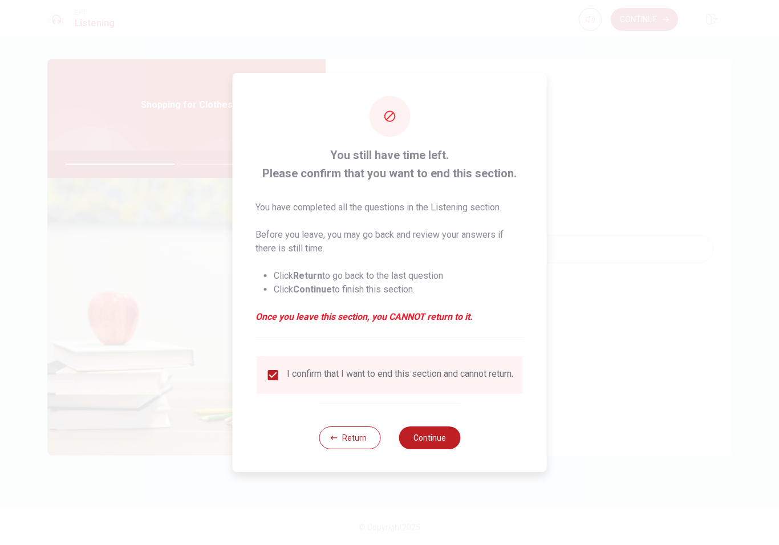
click at [271, 374] on input "checkbox" at bounding box center [273, 375] width 14 height 14
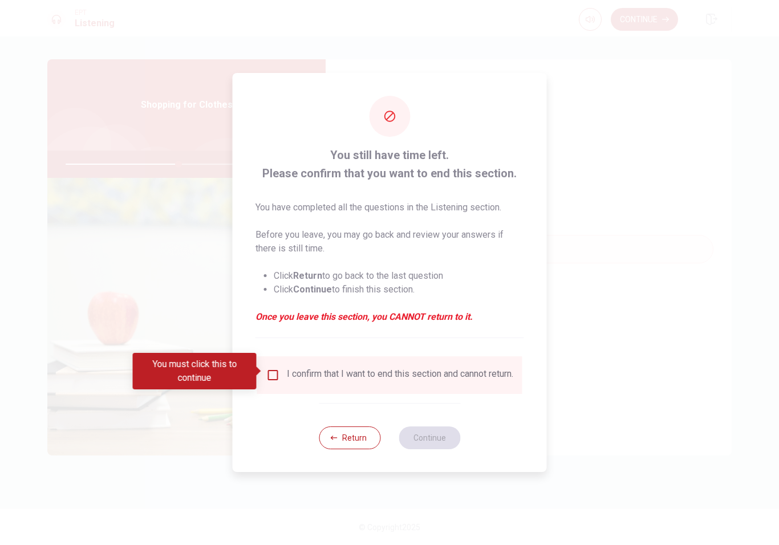
click at [294, 369] on div "I confirm that I want to end this section and cannot return." at bounding box center [400, 375] width 226 height 14
click at [279, 359] on div "I confirm that I want to end this section and cannot return." at bounding box center [389, 375] width 265 height 38
click at [277, 359] on div "I confirm that I want to end this section and cannot return." at bounding box center [389, 375] width 265 height 38
click at [266, 376] on input "You must click this to continue" at bounding box center [273, 375] width 14 height 14
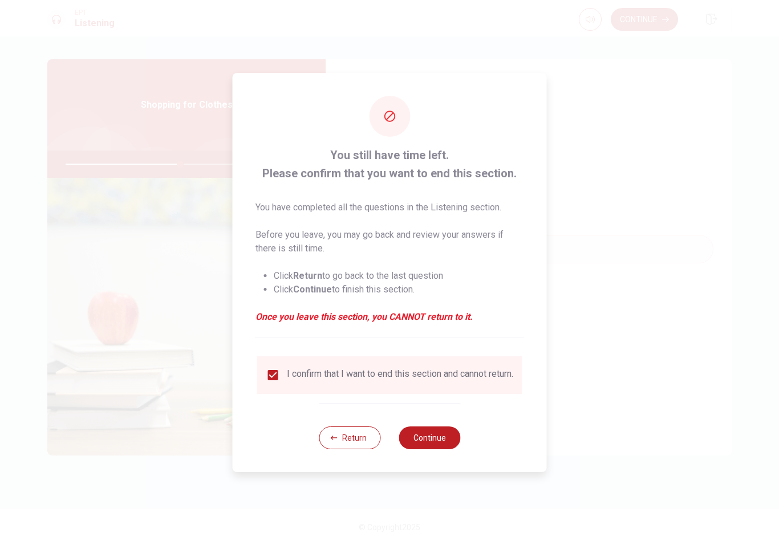
click at [436, 436] on button "Continue" at bounding box center [430, 438] width 62 height 23
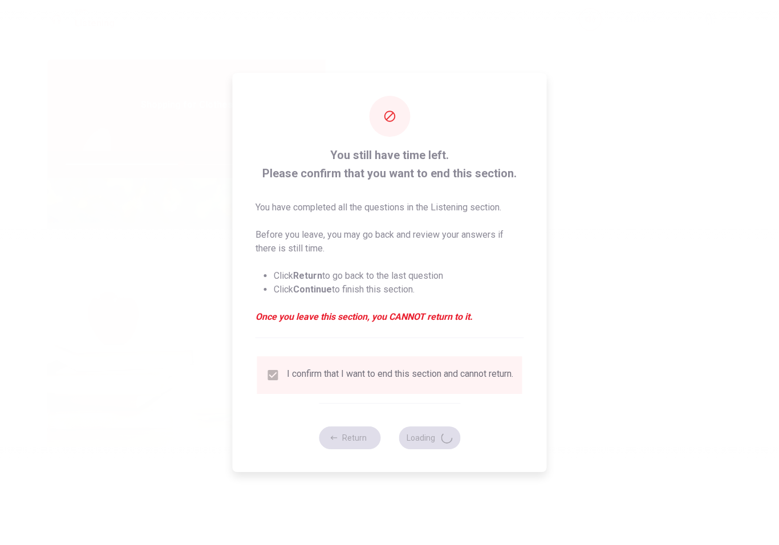
type input "57"
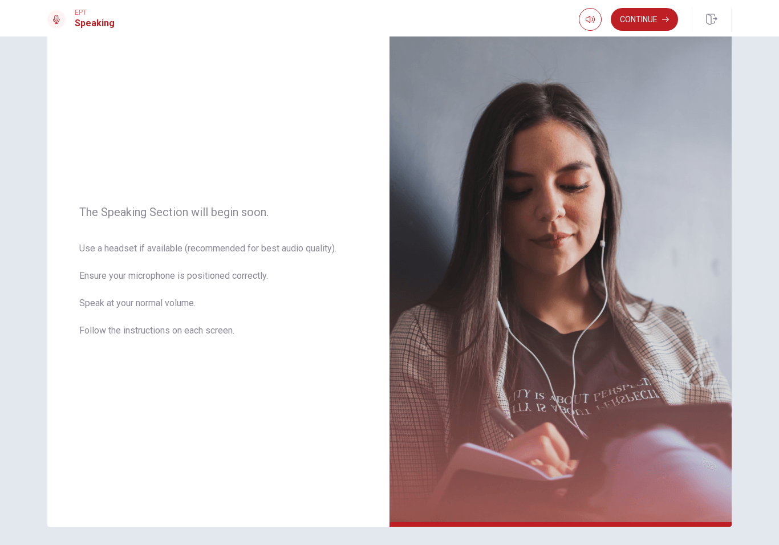
scroll to position [39, 0]
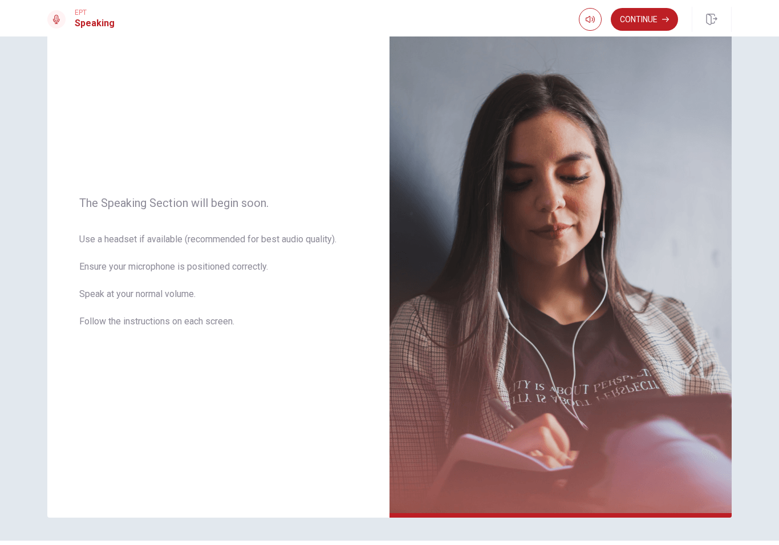
click at [631, 24] on button "Continue" at bounding box center [644, 19] width 67 height 23
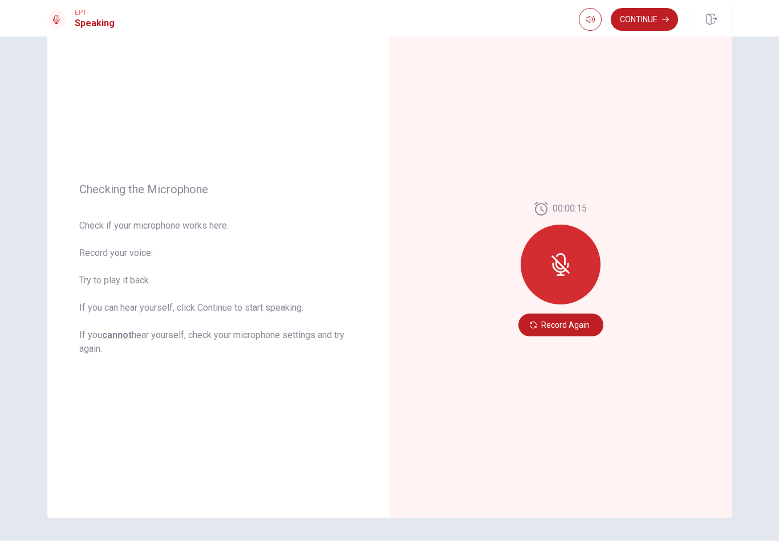
click at [563, 268] on icon at bounding box center [559, 264] width 9 height 10
click at [568, 254] on icon at bounding box center [560, 264] width 23 height 23
click at [554, 270] on icon at bounding box center [559, 268] width 14 height 10
click at [578, 318] on button "Record Again" at bounding box center [560, 325] width 85 height 23
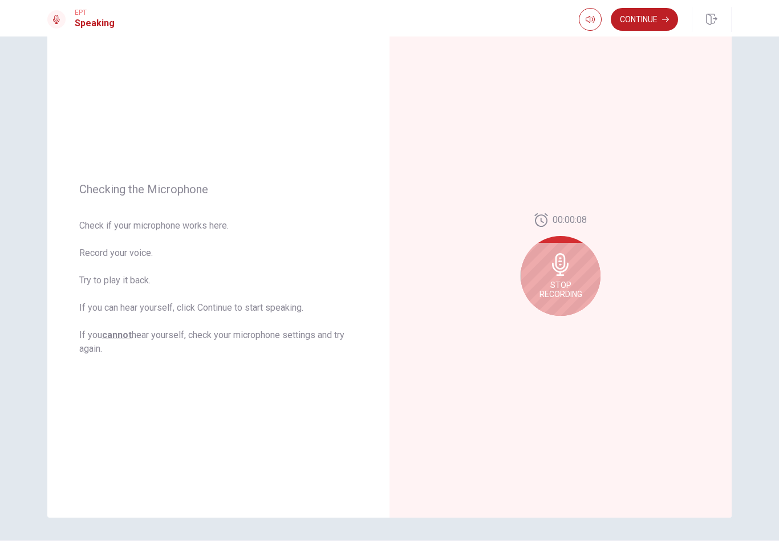
click at [557, 269] on icon at bounding box center [560, 264] width 17 height 23
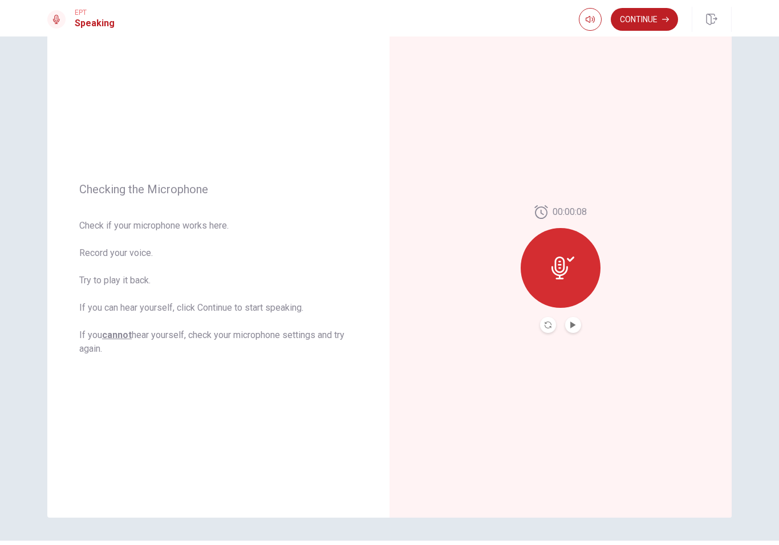
click at [572, 330] on button "Play Audio" at bounding box center [573, 325] width 16 height 16
click at [572, 326] on icon "Play Audio" at bounding box center [572, 325] width 5 height 7
click at [647, 23] on button "Continue" at bounding box center [644, 19] width 67 height 23
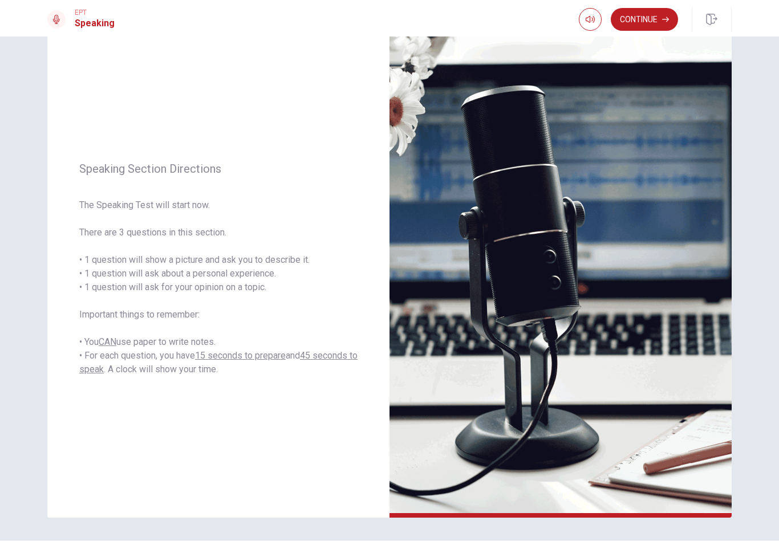
click at [635, 23] on button "Continue" at bounding box center [644, 19] width 67 height 23
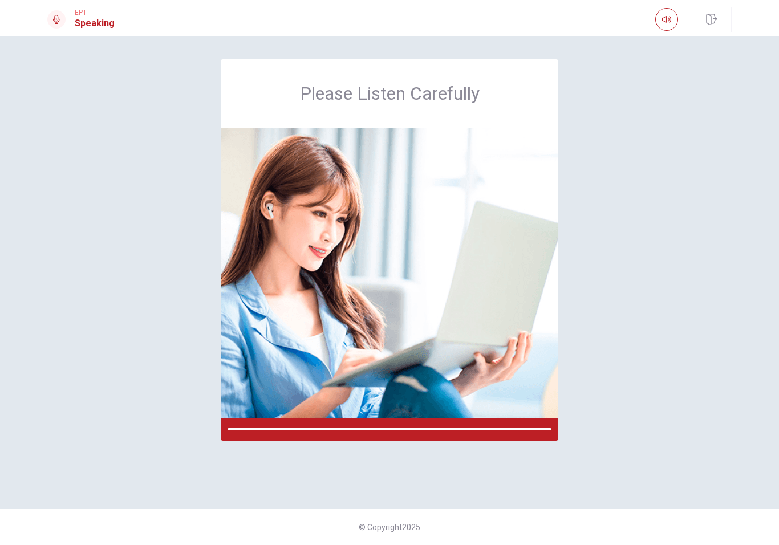
scroll to position [0, 0]
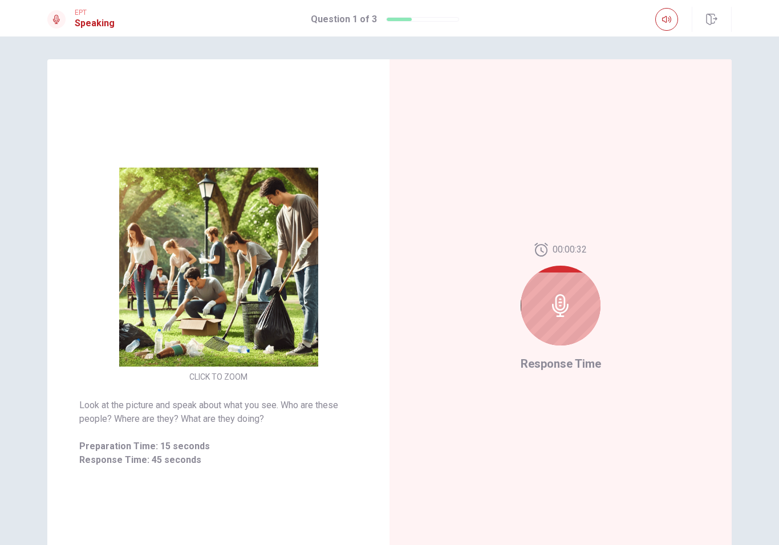
click at [561, 304] on icon at bounding box center [560, 305] width 23 height 23
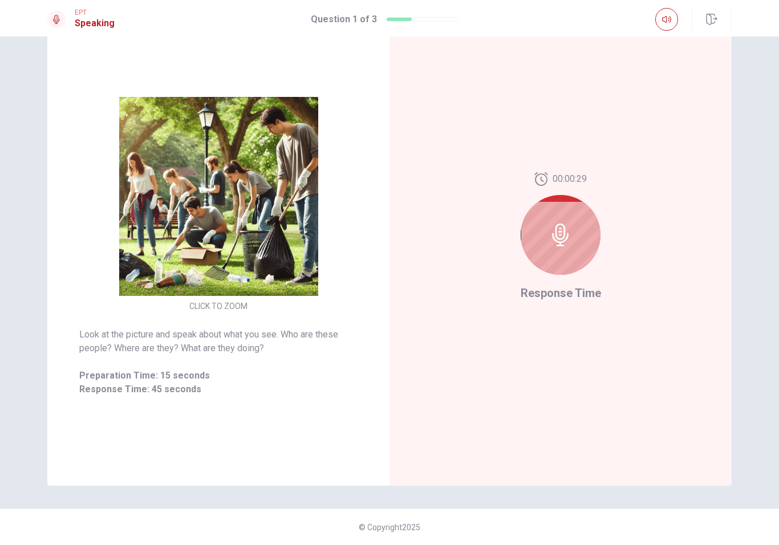
scroll to position [71, 0]
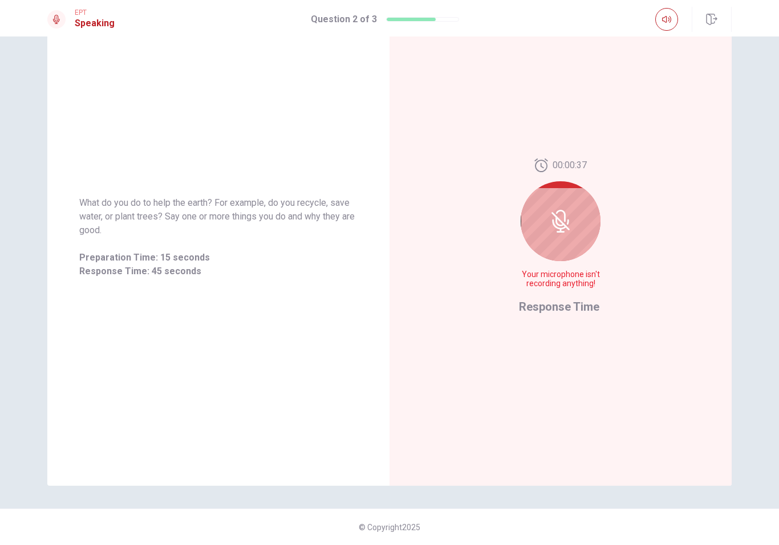
click at [563, 212] on icon at bounding box center [561, 216] width 10 height 12
click at [573, 239] on div at bounding box center [561, 221] width 80 height 80
click at [571, 261] on div "00:00:36 Your microphone isn't recording anything!" at bounding box center [560, 228] width 83 height 139
click at [570, 247] on div at bounding box center [561, 221] width 80 height 80
click at [551, 222] on icon at bounding box center [560, 221] width 23 height 23
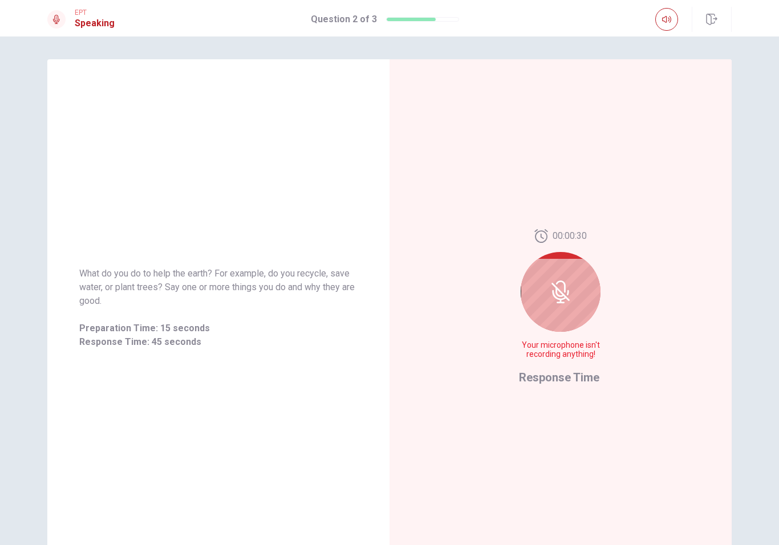
scroll to position [0, 0]
click at [580, 269] on div at bounding box center [561, 292] width 80 height 80
click at [570, 282] on icon at bounding box center [560, 292] width 23 height 23
click at [580, 291] on div at bounding box center [561, 292] width 80 height 80
click at [220, 339] on span "Response Time: 45 seconds" at bounding box center [218, 342] width 278 height 14
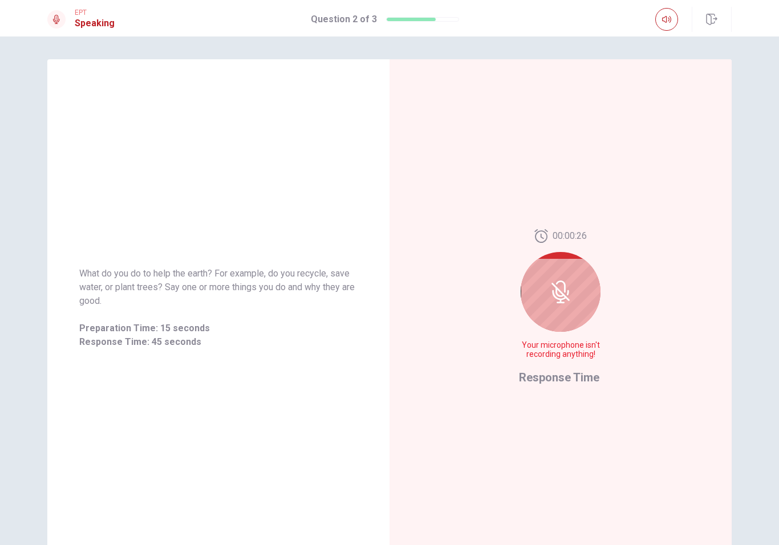
click at [558, 299] on icon at bounding box center [559, 295] width 14 height 10
click at [558, 294] on icon at bounding box center [560, 292] width 23 height 23
click at [562, 290] on icon at bounding box center [560, 292] width 23 height 23
click at [553, 305] on div at bounding box center [561, 292] width 80 height 80
click at [564, 303] on icon at bounding box center [560, 292] width 23 height 23
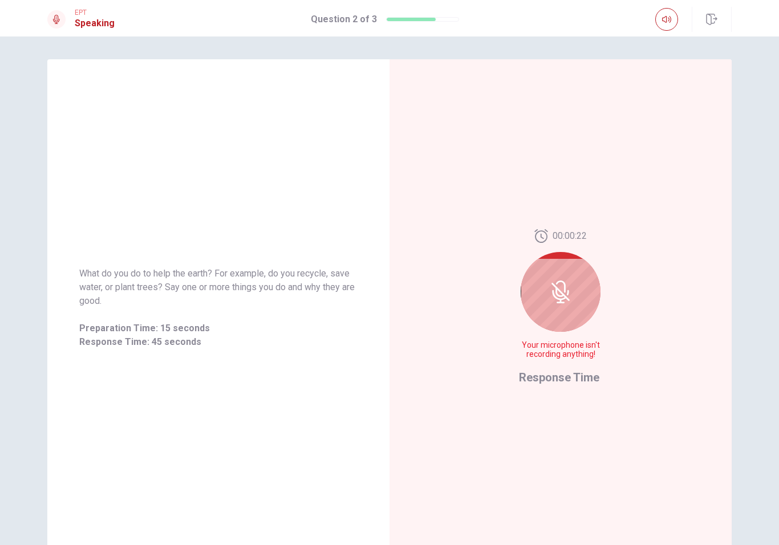
click at [569, 303] on icon at bounding box center [560, 292] width 23 height 23
click at [570, 301] on icon at bounding box center [560, 292] width 23 height 23
click at [582, 300] on div at bounding box center [561, 292] width 80 height 80
click at [575, 291] on div at bounding box center [561, 292] width 80 height 80
click at [575, 293] on div at bounding box center [561, 292] width 80 height 80
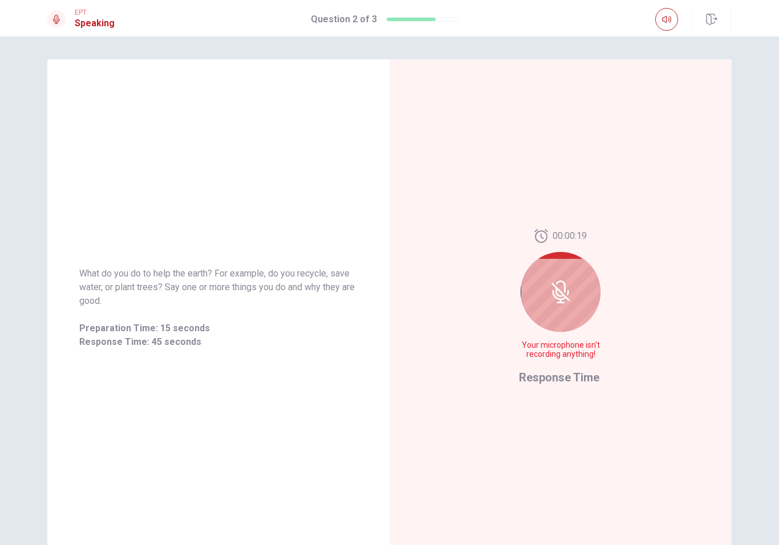
click at [575, 293] on div at bounding box center [561, 292] width 80 height 80
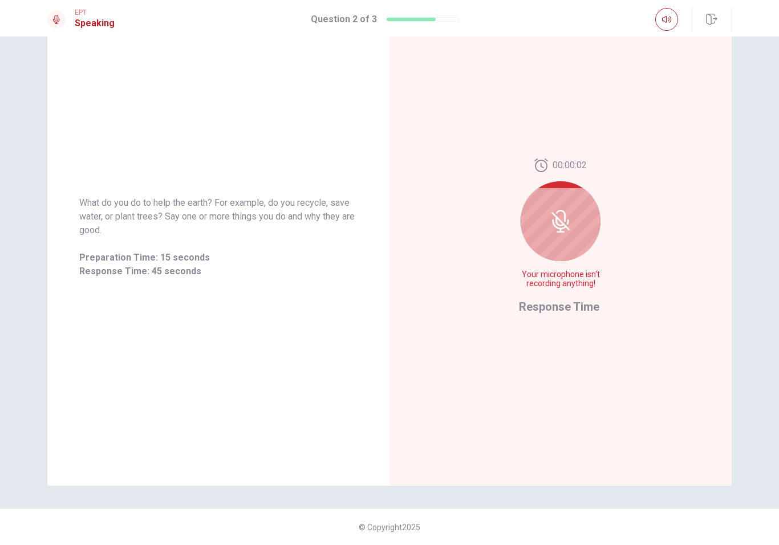
scroll to position [71, 0]
click at [539, 210] on div at bounding box center [561, 221] width 80 height 80
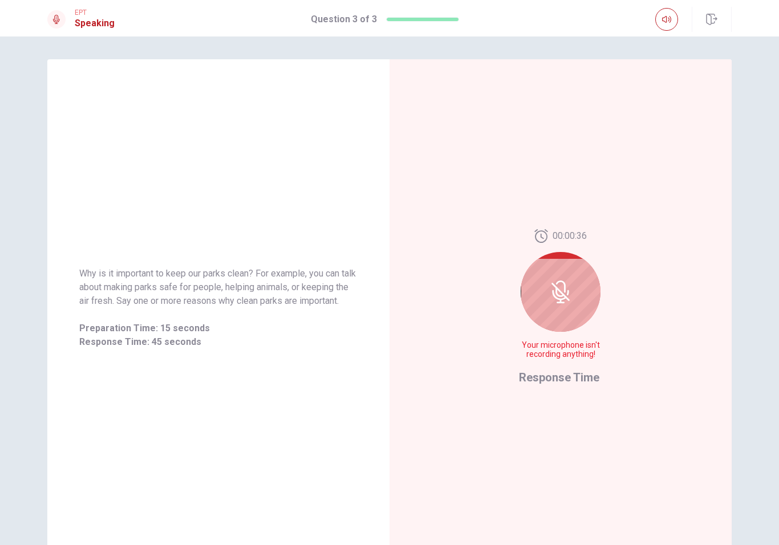
scroll to position [0, 0]
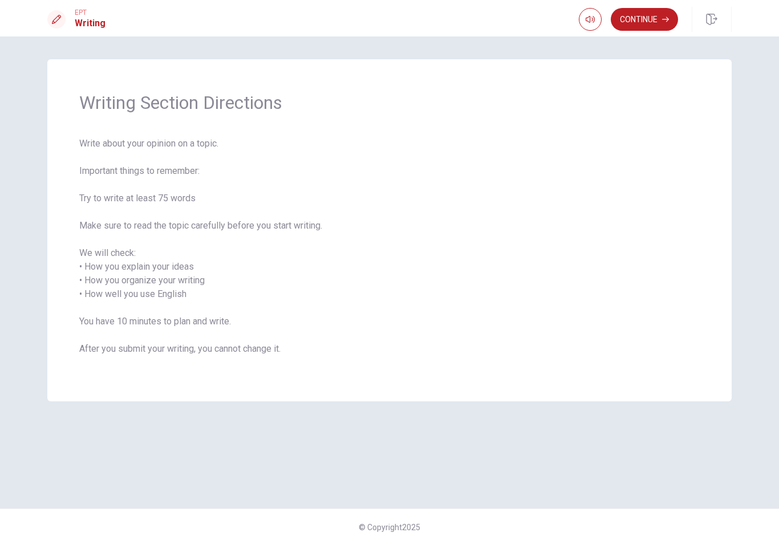
click at [635, 23] on button "Continue" at bounding box center [644, 19] width 67 height 23
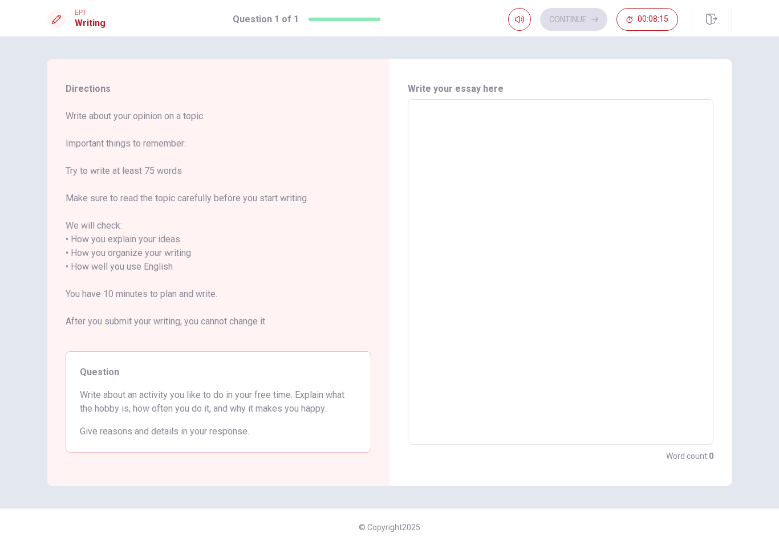
click at [493, 132] on textarea at bounding box center [561, 272] width 290 height 327
type textarea "H"
type textarea "x"
type textarea "He"
type textarea "x"
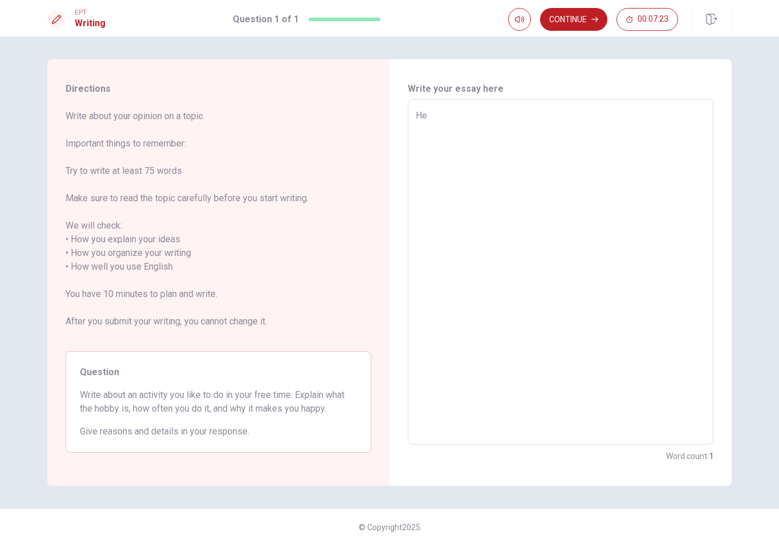
type textarea "Hel"
type textarea "x"
type textarea "Hell"
type textarea "x"
type textarea "Hello"
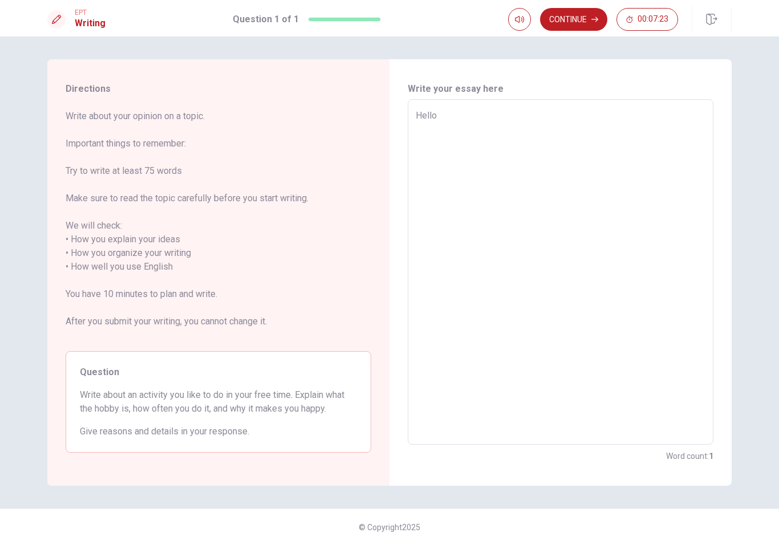
type textarea "x"
type textarea "Hello"
type textarea "x"
type textarea "Hello m"
type textarea "x"
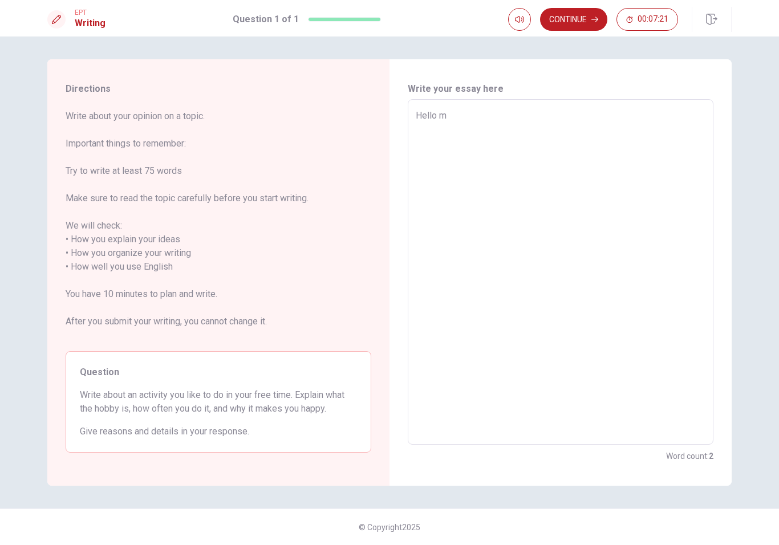
type textarea "Hello mu"
type textarea "x"
type textarea "Hello [PERSON_NAME]"
type textarea "x"
type textarea "Hello mu"
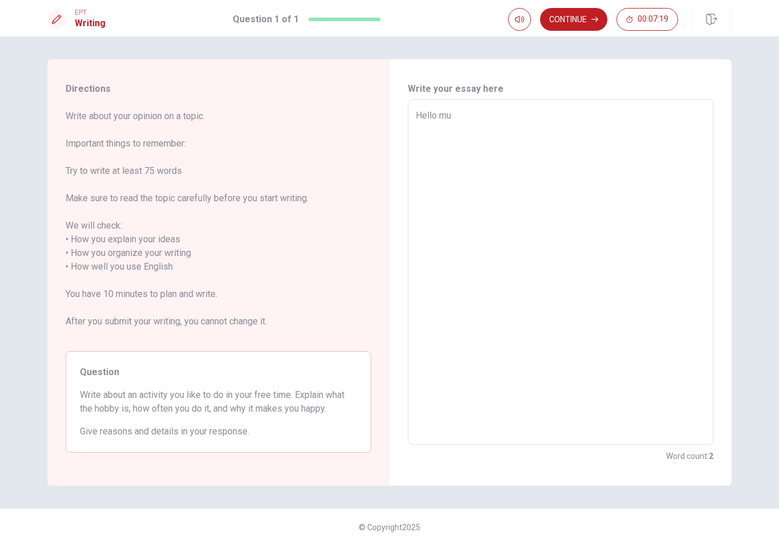
type textarea "x"
type textarea "Hello m"
type textarea "x"
type textarea "Hello my"
type textarea "x"
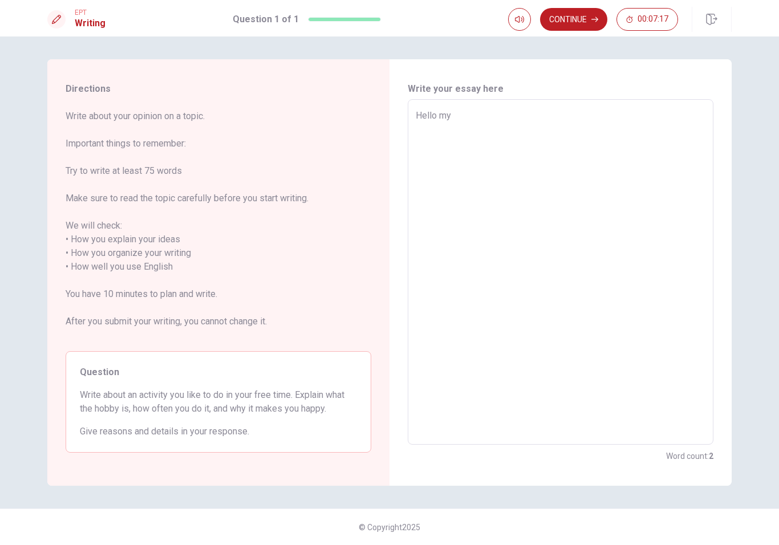
type textarea "Hello my"
type textarea "x"
type textarea "Hello my m"
type textarea "x"
type textarea "Hello my"
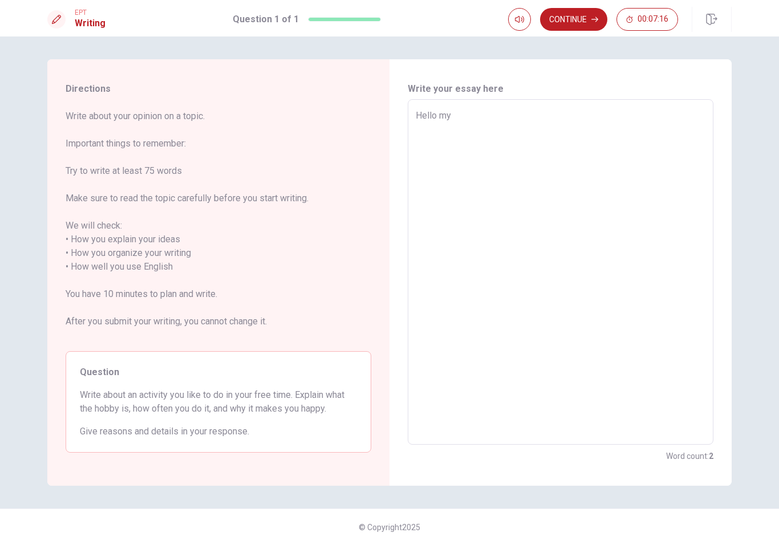
type textarea "x"
type textarea "Hello my n"
type textarea "x"
type textarea "Hello my ne"
type textarea "x"
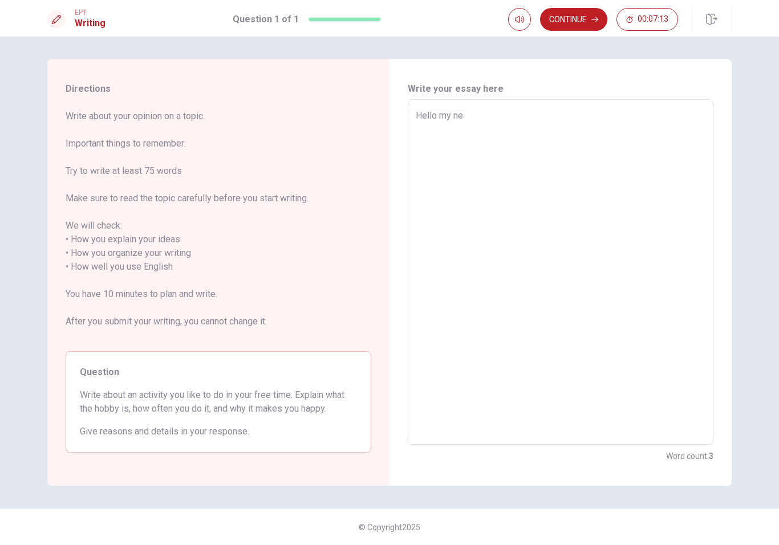
type textarea "Hello my nem"
type textarea "x"
type textarea "Hello my neme"
type textarea "x"
type textarea "Hello my neme"
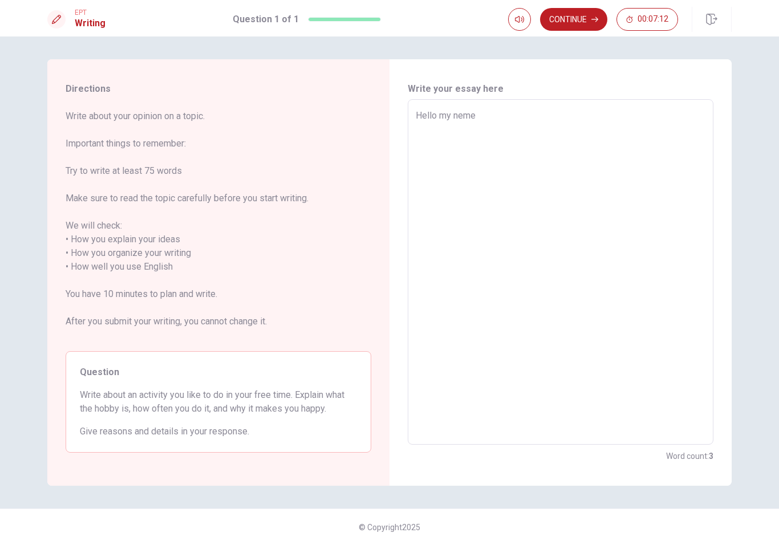
type textarea "x"
type textarea "Hello my neme i"
type textarea "x"
type textarea "Hello my neme is"
type textarea "x"
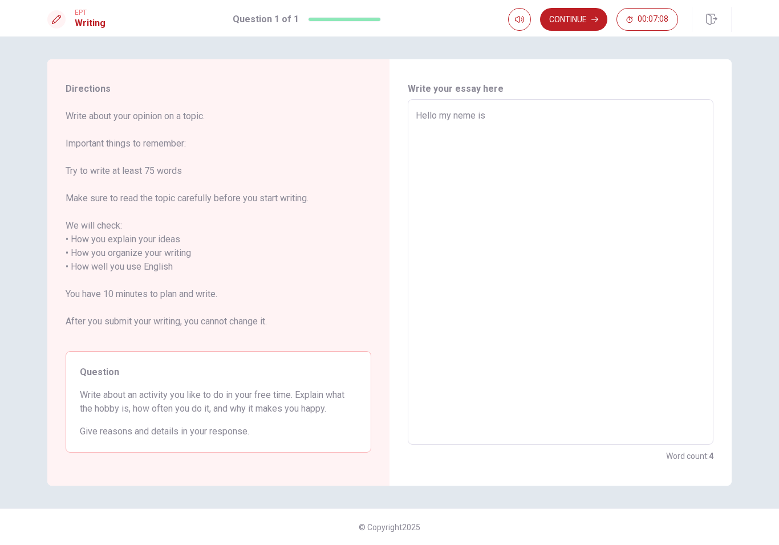
type textarea "Hello my neme iso"
type textarea "x"
type textarea "Hello my [PERSON_NAME]"
type textarea "x"
type textarea "Hello my neme isoma"
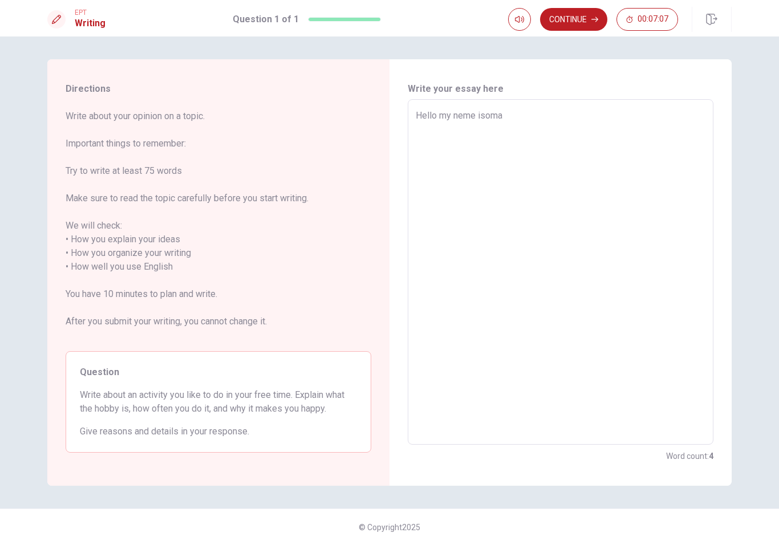
type textarea "x"
type textarea "Hello my neme isomar"
type textarea "x"
type textarea "Hello my neme isoma"
type textarea "x"
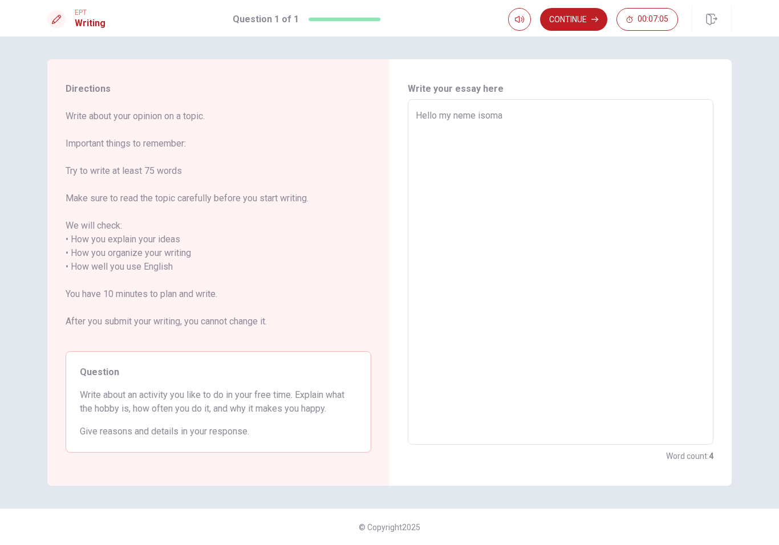
type textarea "Hello my [PERSON_NAME]"
type textarea "x"
type textarea "Hello my neme iso"
type textarea "x"
type textarea "Hello my neme is"
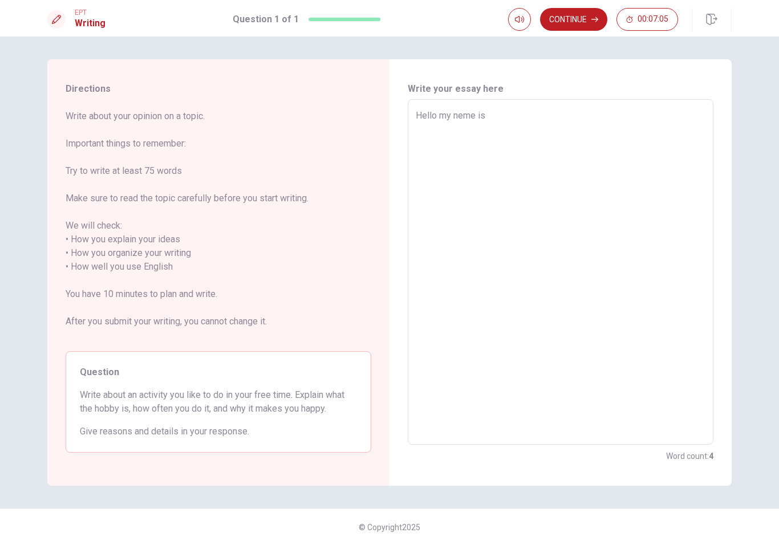
type textarea "x"
type textarea "Hello my neme is"
type textarea "x"
type textarea "Hello my neme is o"
type textarea "x"
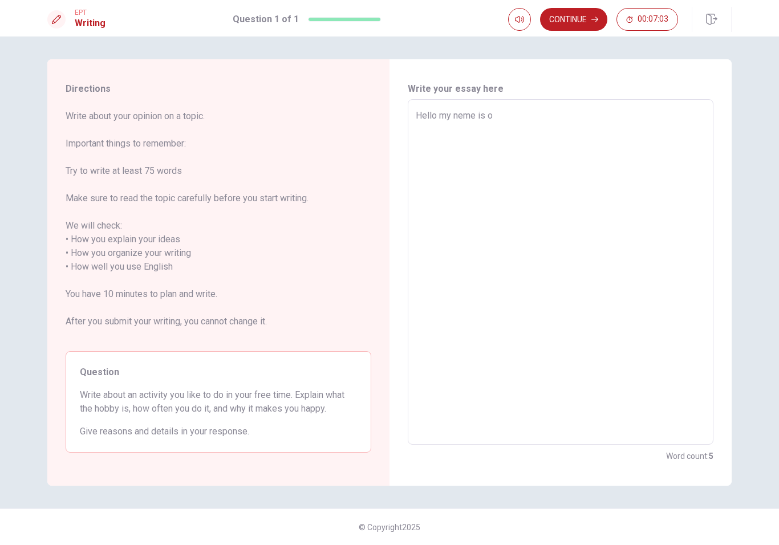
type textarea "Hello my neme is om"
type textarea "x"
type textarea "Hello my neme is [PERSON_NAME]"
type textarea "x"
type textarea "Hello my neme is [PERSON_NAME]"
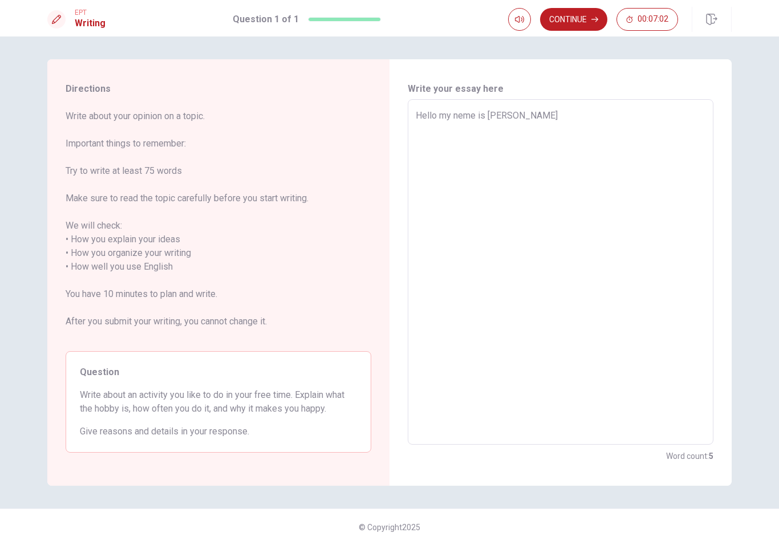
type textarea "x"
type textarea "Hello my neme is [PERSON_NAME]"
type textarea "x"
type textarea "Hello my neme is [PERSON_NAME]"
type textarea "x"
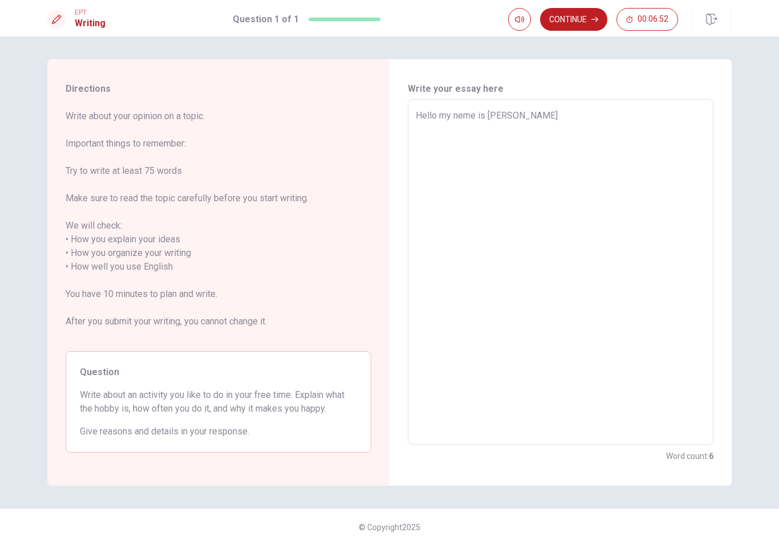
type textarea "Hello my neme is [PERSON_NAME]"
type textarea "x"
type textarea "Hello my neme is [PERSON_NAME]"
type textarea "x"
type textarea "Hello my neme is [PERSON_NAME]"
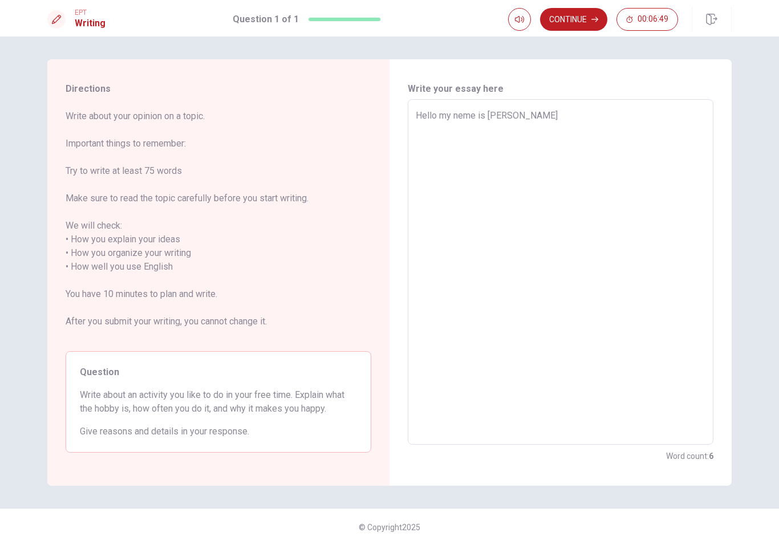
type textarea "x"
type textarea "Hello my neme is [PERSON_NAME]"
type textarea "x"
type textarea "Hello my neme is [PERSON_NAME]"
type textarea "x"
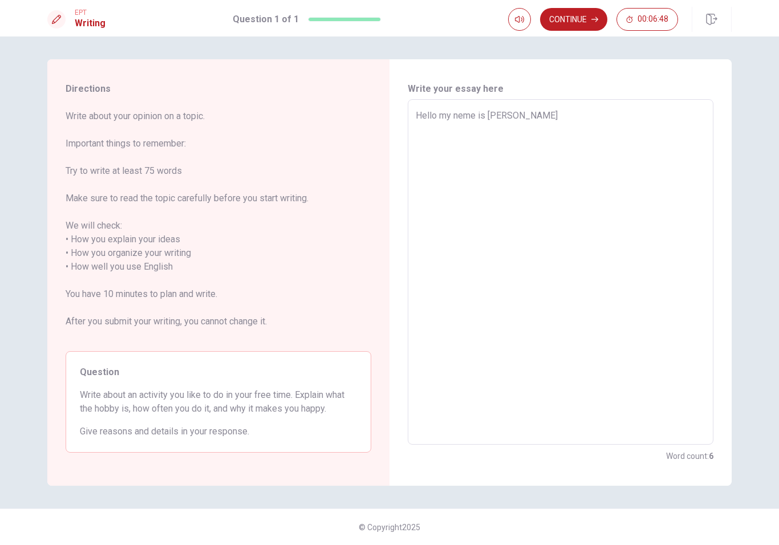
type textarea "Hello my neme is [PERSON_NAME]"
type textarea "x"
type textarea "Hello my neme is [PERSON_NAME]"
type textarea "x"
type textarea "Hello my neme is [PERSON_NAME] i l"
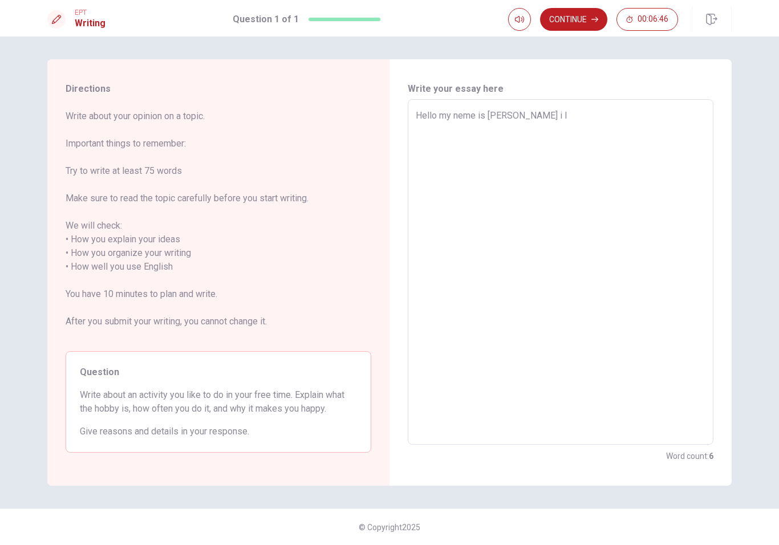
type textarea "x"
type textarea "Hello my neme is [PERSON_NAME] le"
type textarea "x"
type textarea "Hello my neme is [PERSON_NAME]"
type textarea "x"
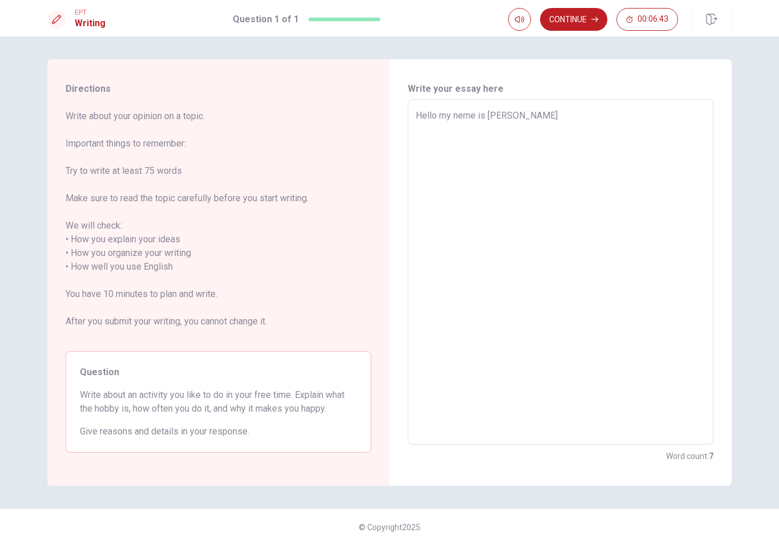
type textarea "Hello my neme is [PERSON_NAME]"
type textarea "x"
type textarea "Hello my neme is [PERSON_NAME]"
type textarea "x"
type textarea "Hello my neme is [PERSON_NAME] i"
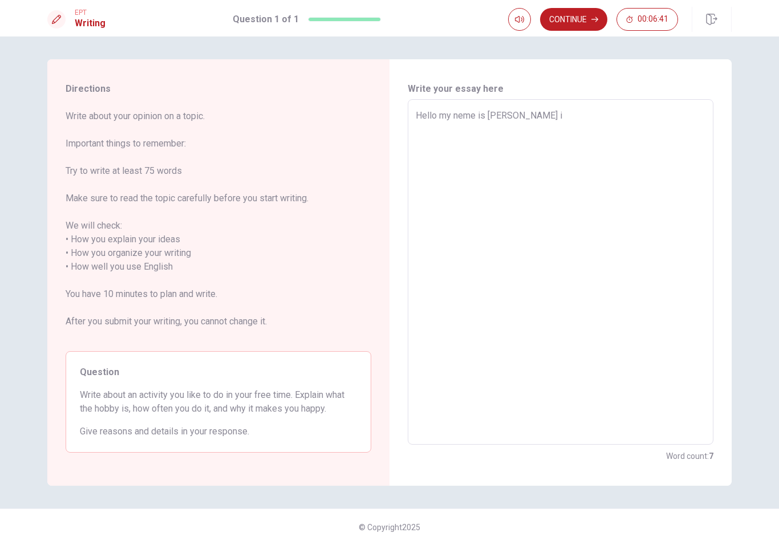
type textarea "x"
type textarea "Hello my neme is [PERSON_NAME] in"
type textarea "x"
type textarea "Hello my neme is [PERSON_NAME] in"
type textarea "x"
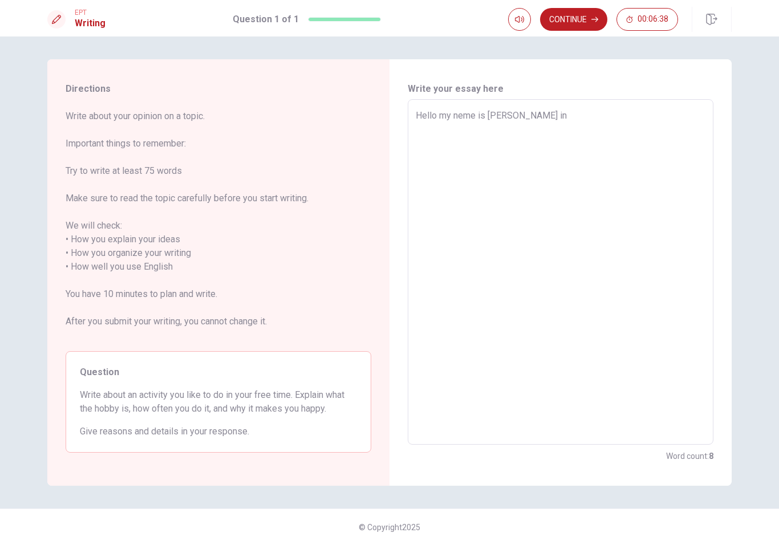
type textarea "Hello my neme is [PERSON_NAME] in a"
type textarea "x"
type textarea "Hello my neme is [PERSON_NAME] in"
type textarea "x"
type textarea "Hello my neme is [PERSON_NAME] in s"
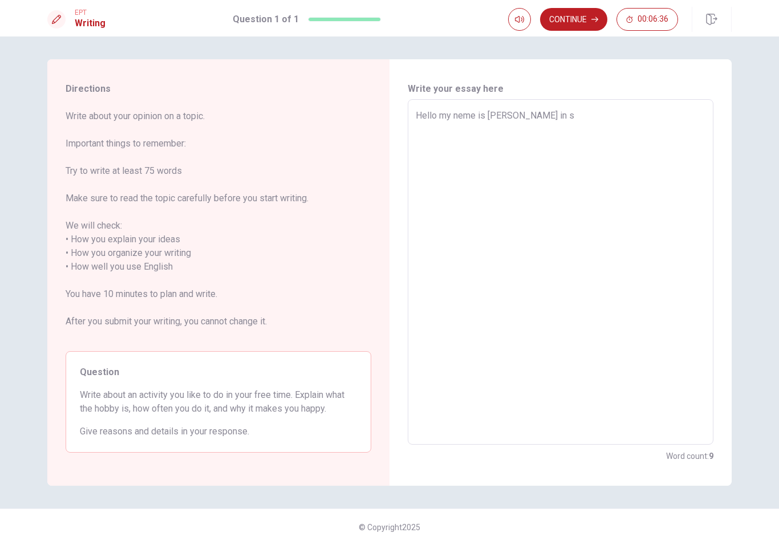
type textarea "x"
type textarea "Hello my neme is [PERSON_NAME] in sa"
type textarea "x"
type textarea "Hello my neme is [PERSON_NAME] in [PERSON_NAME]"
type textarea "x"
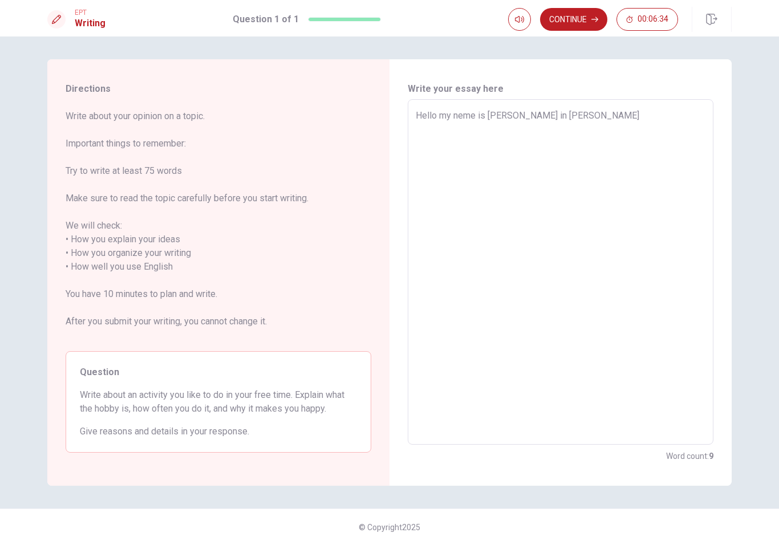
type textarea "Hello my neme is [PERSON_NAME] in saud"
type textarea "x"
type textarea "Hello my neme is [PERSON_NAME] in [GEOGRAPHIC_DATA]"
type textarea "x"
type textarea "Hello my neme is [PERSON_NAME] in [GEOGRAPHIC_DATA]"
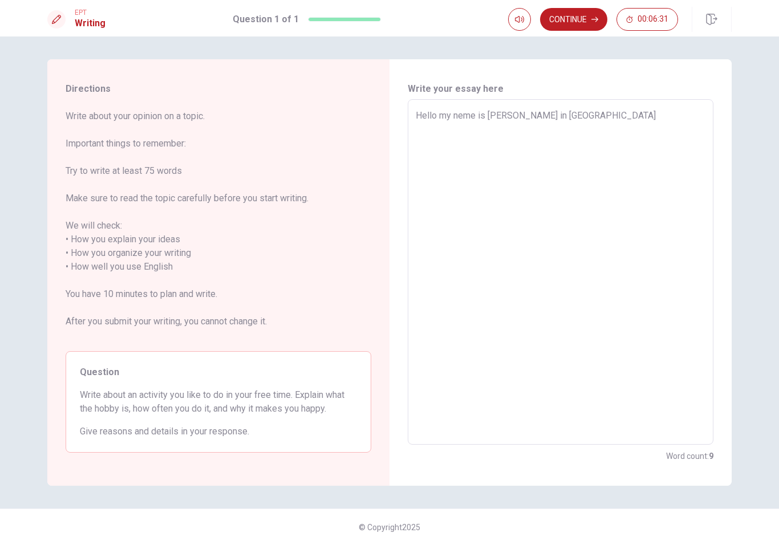
type textarea "x"
type textarea "Hello my neme is [PERSON_NAME] in [GEOGRAPHIC_DATA] a"
type textarea "x"
type textarea "Hello my neme is [PERSON_NAME] in [GEOGRAPHIC_DATA]"
type textarea "x"
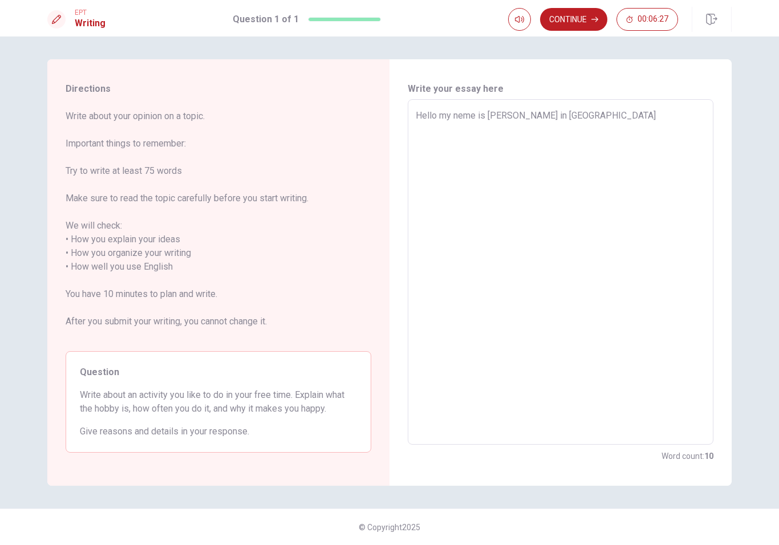
type textarea "Hello my neme is [PERSON_NAME] in [GEOGRAPHIC_DATA]"
type textarea "x"
type textarea "Hello my neme is [PERSON_NAME] in [GEOGRAPHIC_DATA]"
type textarea "x"
type textarea "Hello my neme is [PERSON_NAME] in [GEOGRAPHIC_DATA]"
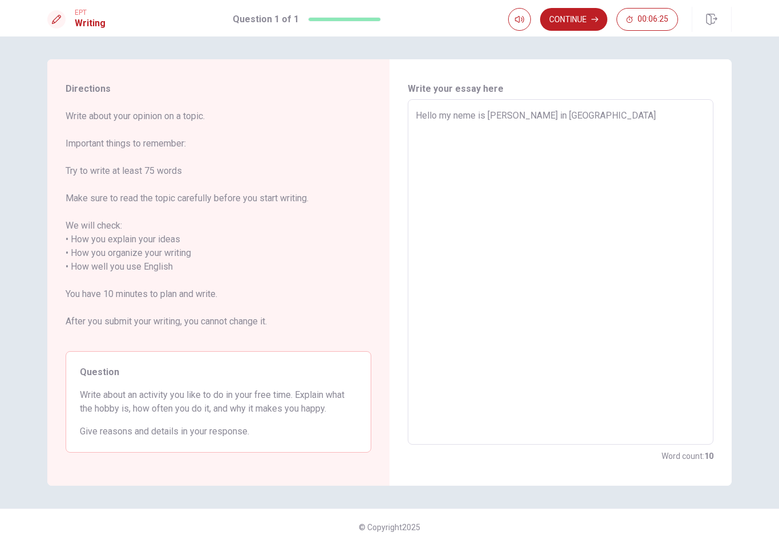
type textarea "x"
type textarea "Hello my neme is [PERSON_NAME] in [GEOGRAPHIC_DATA]"
type textarea "x"
type textarea "Hello my neme is [PERSON_NAME] in [GEOGRAPHIC_DATA]"
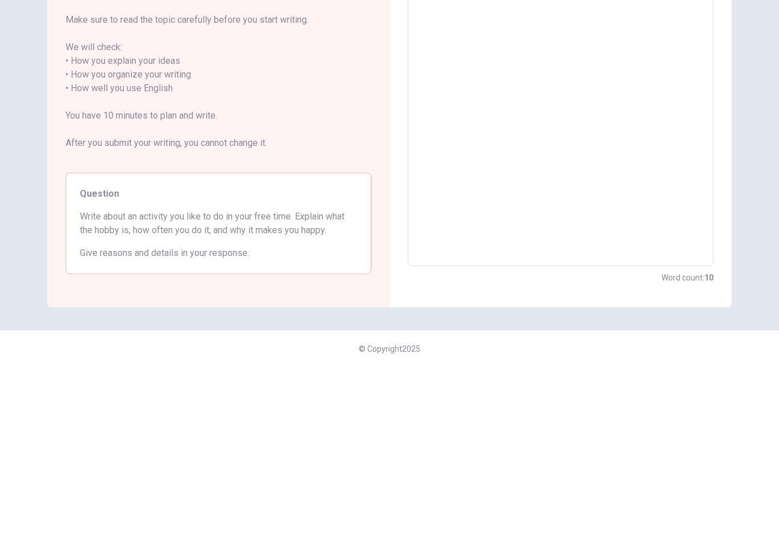
type textarea "x"
